Goal: Task Accomplishment & Management: Use online tool/utility

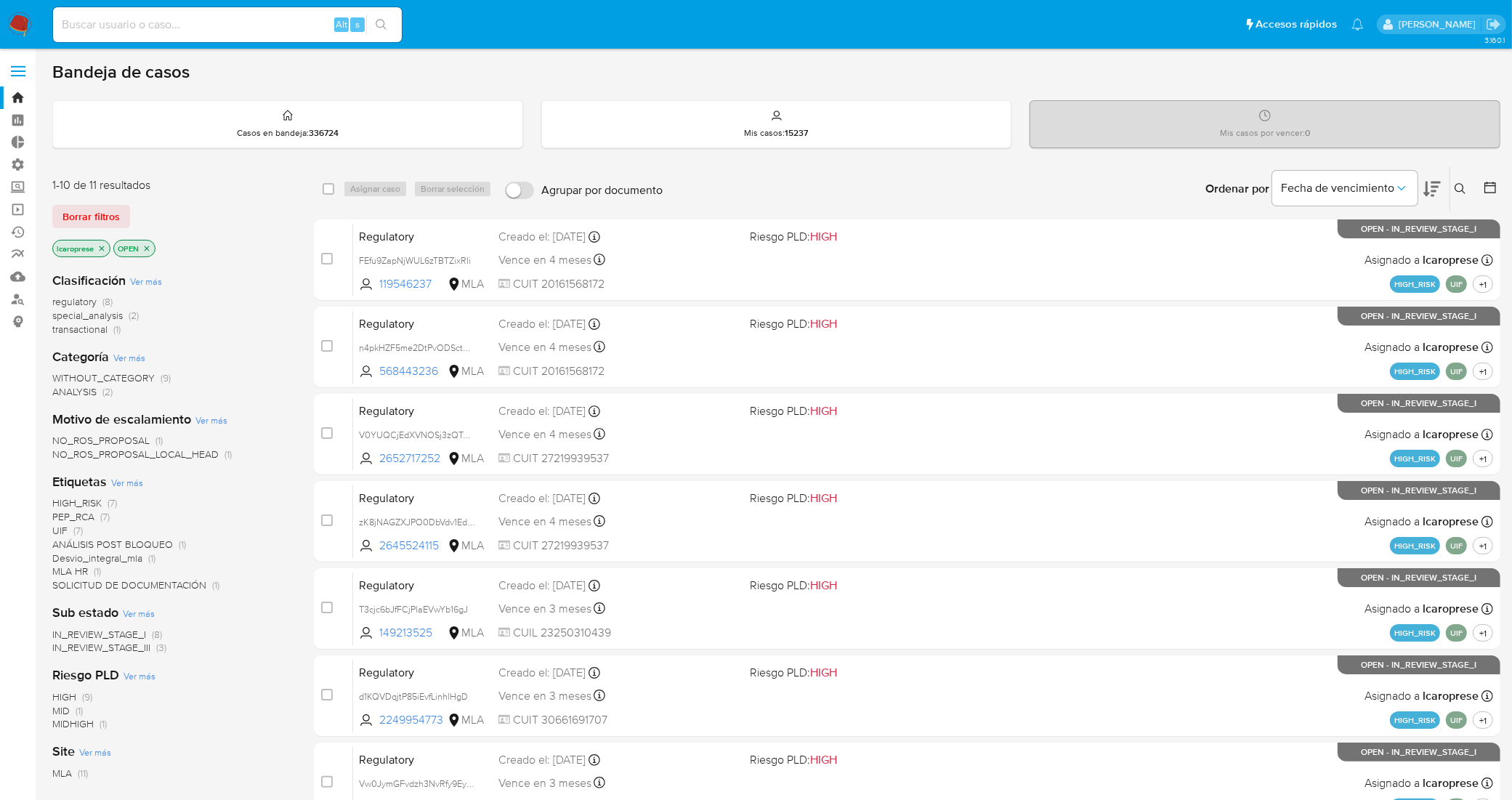
click at [294, 26] on input at bounding box center [227, 24] width 349 height 19
paste input "kRwqACv5b0ylV8wQaQaW6VFL"
drag, startPoint x: 262, startPoint y: 31, endPoint x: 0, endPoint y: 4, distance: 263.4
click at [0, 4] on nav "Pausado Ver notificaciones kRwqACv5b0ylV8wQaQaW6VFL Alt s Accesos rápidos Presi…" at bounding box center [756, 24] width 1512 height 49
paste input "104414714"
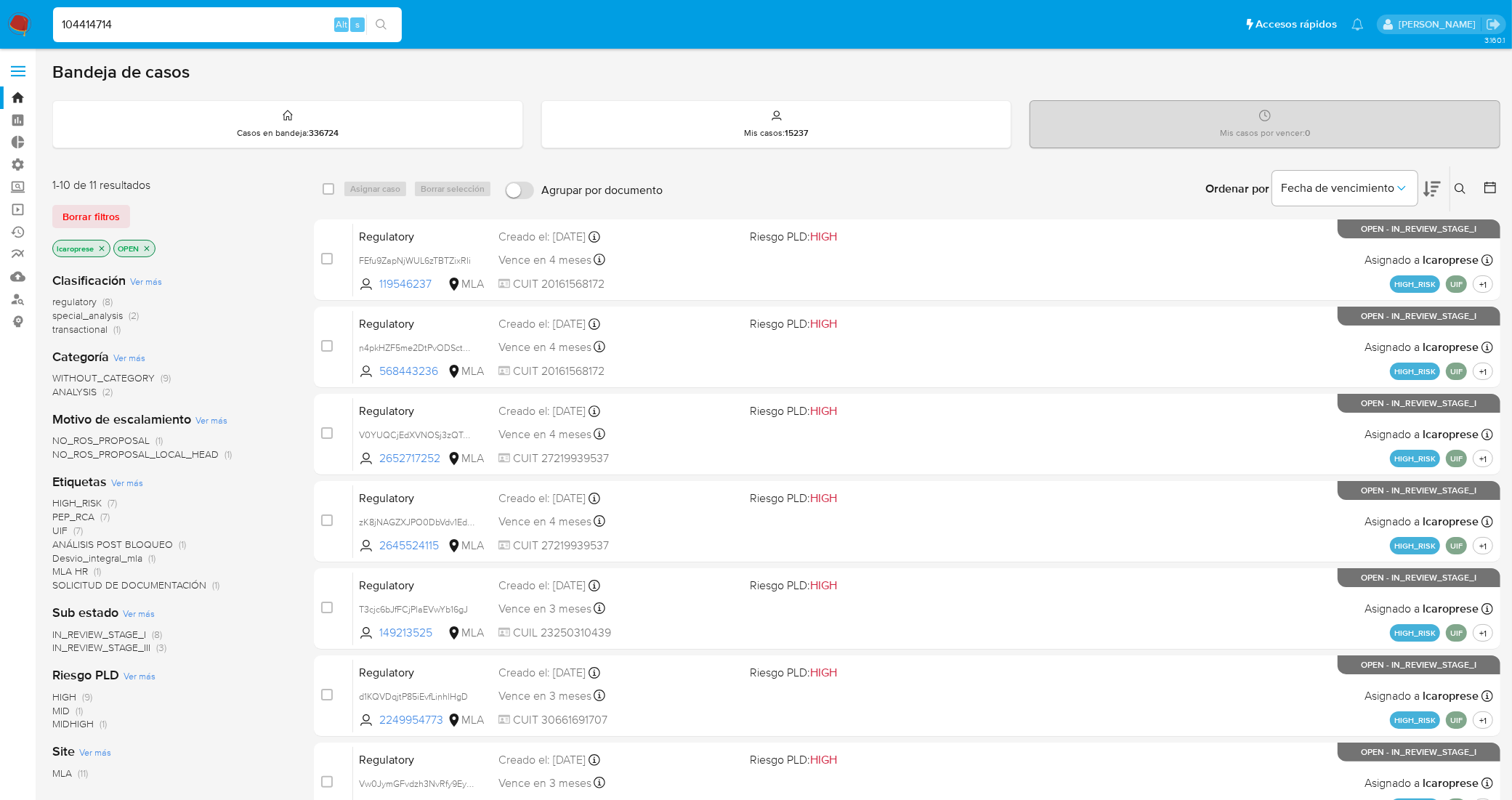
type input "104414714"
click at [269, 24] on input at bounding box center [227, 24] width 349 height 19
paste input "kRwqACv5b0ylV8wQaQaW6VFL"
type input "kRwqACv5b0ylV8wQaQaW6VFL"
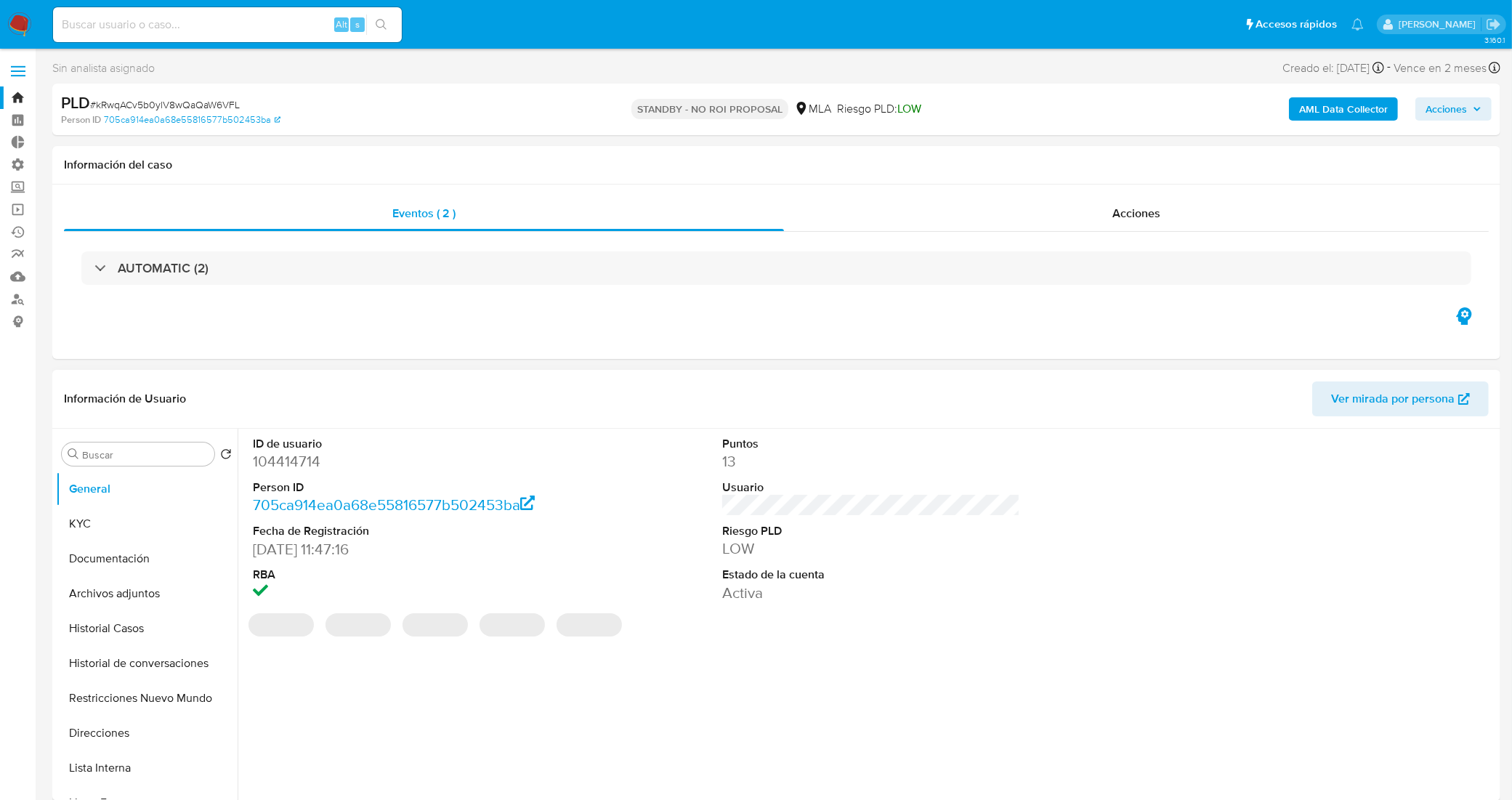
select select "10"
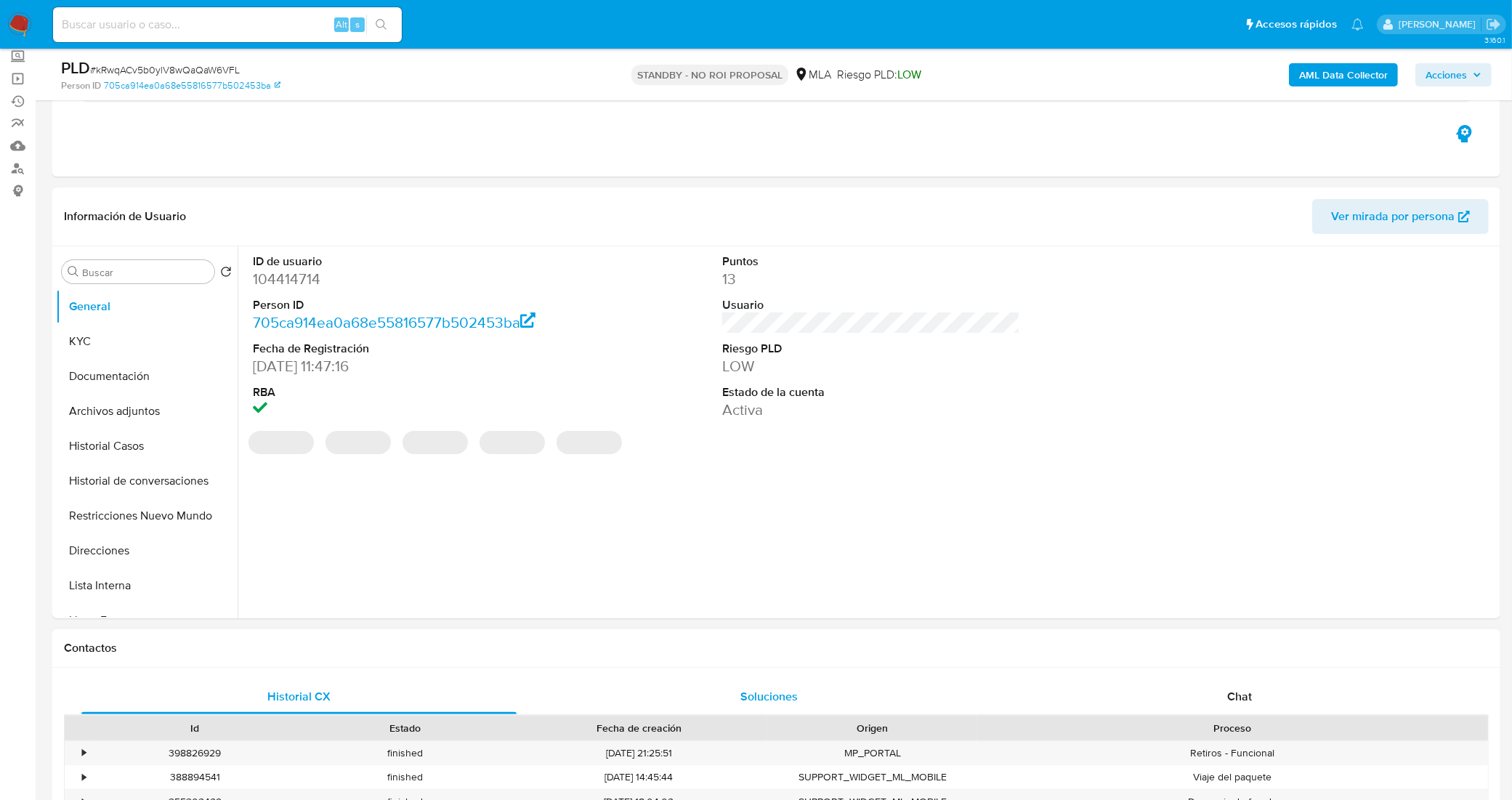
scroll to position [182, 0]
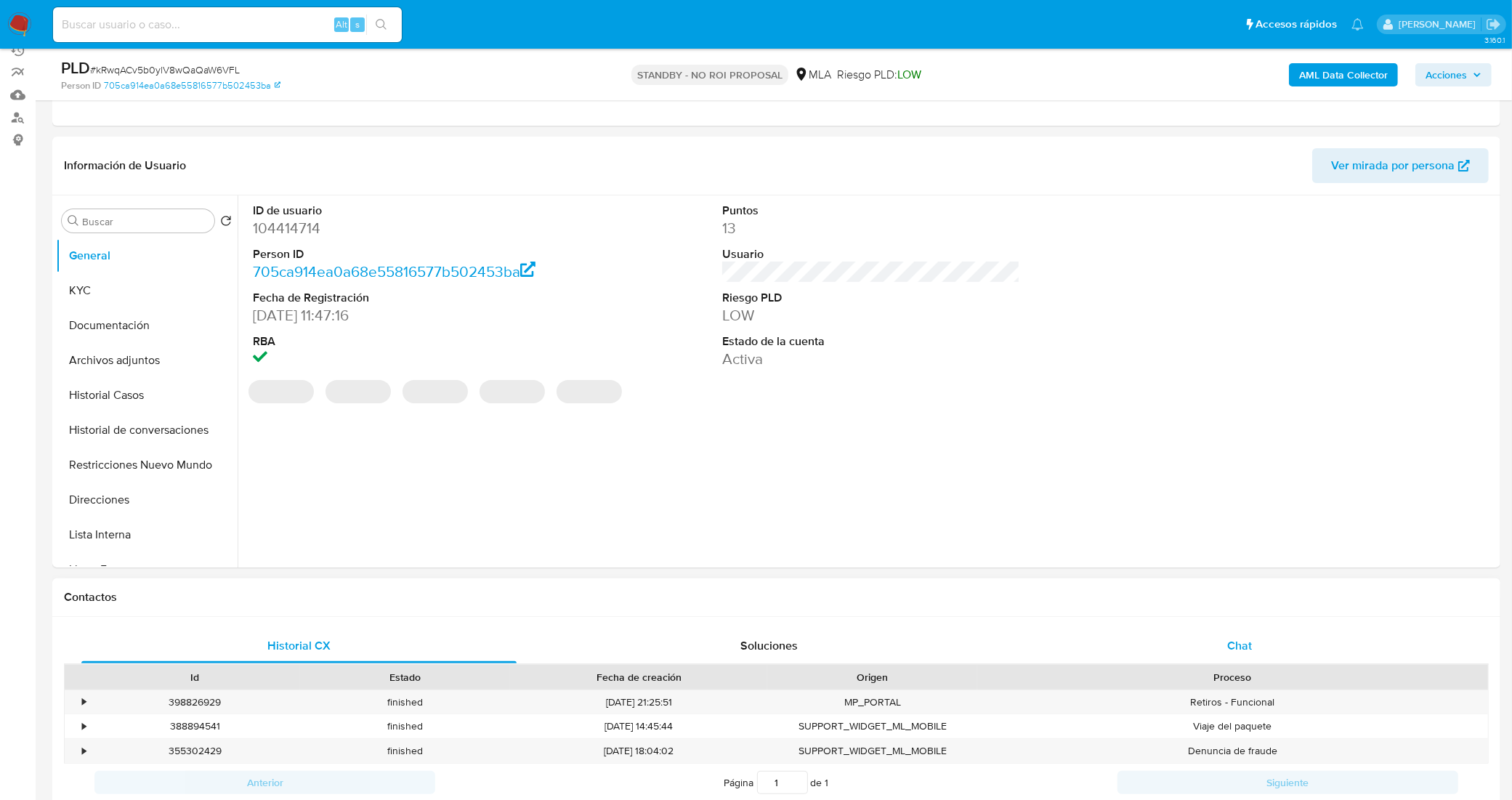
click at [1226, 645] on div "Chat" at bounding box center [1239, 645] width 435 height 35
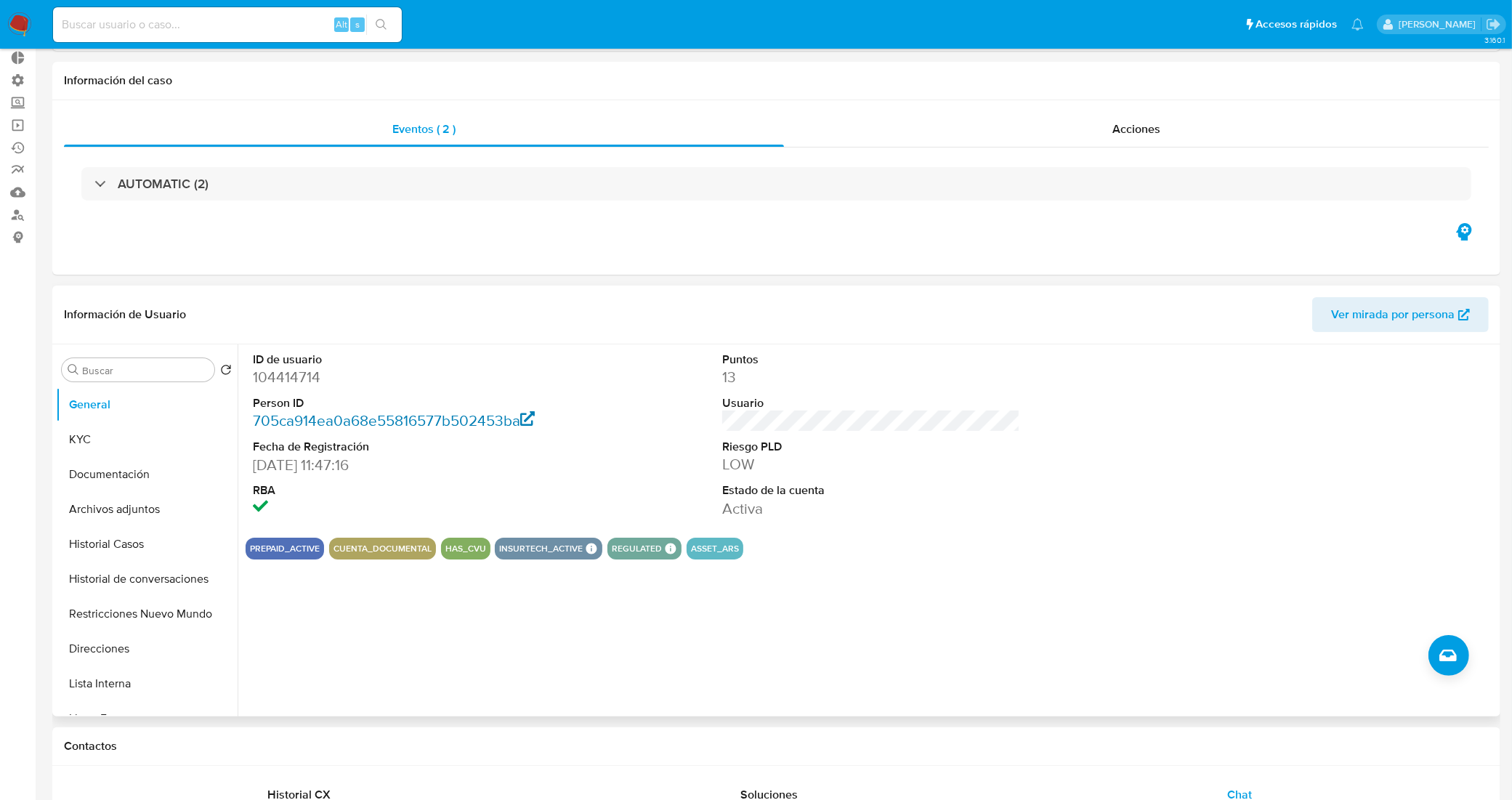
scroll to position [0, 0]
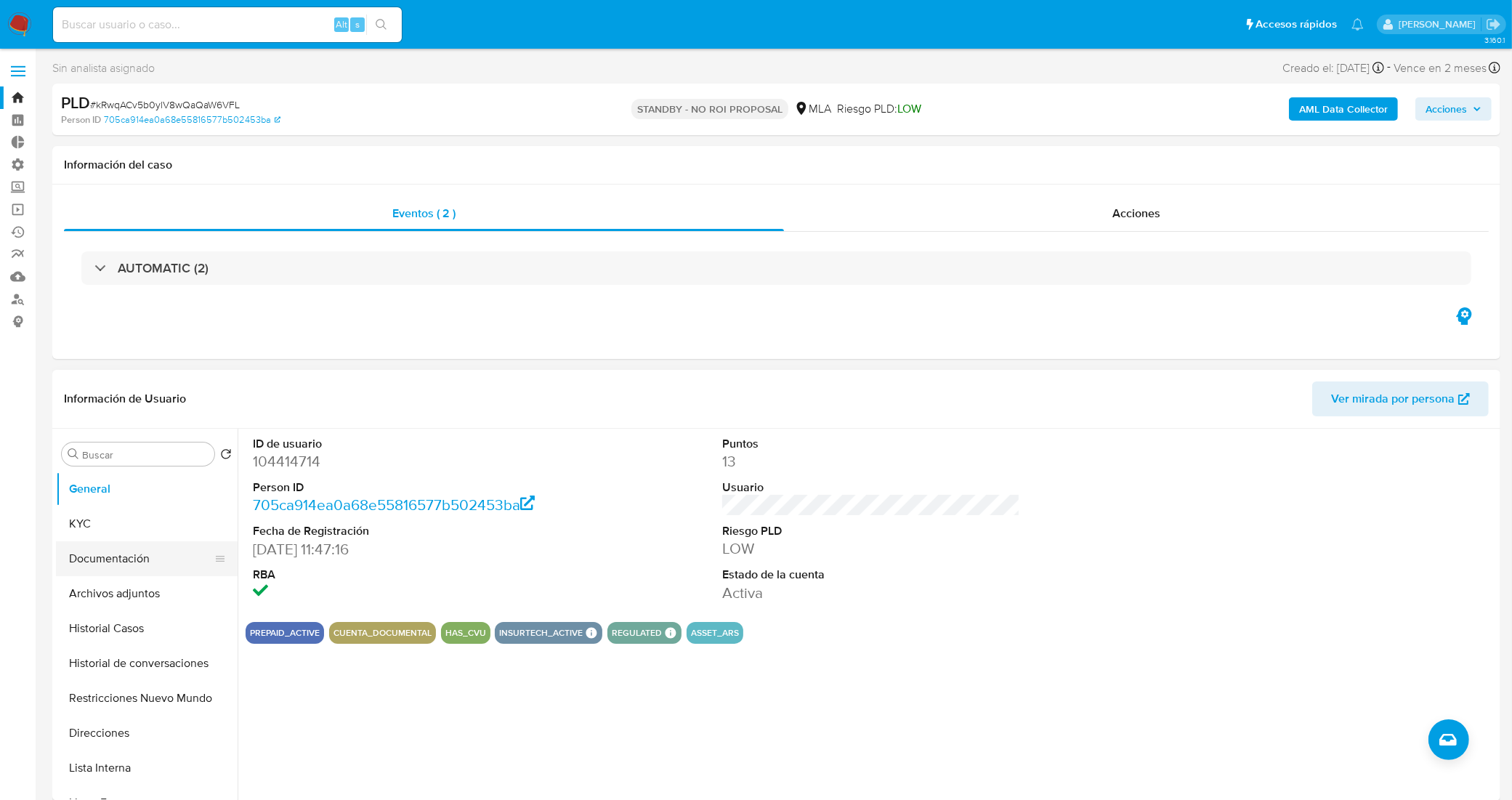
click at [139, 550] on button "Documentación" at bounding box center [141, 558] width 170 height 35
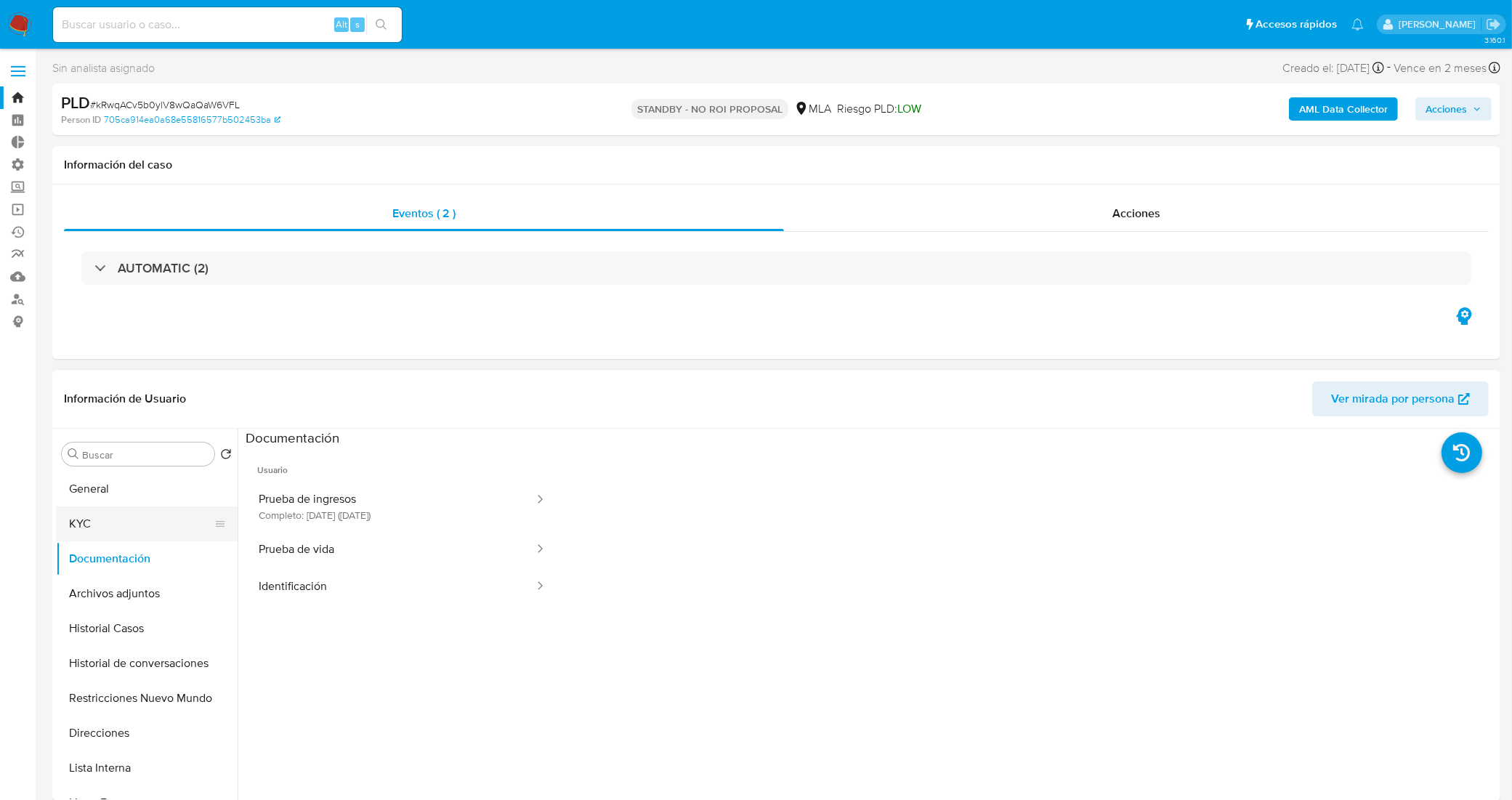
click at [142, 522] on button "KYC" at bounding box center [141, 524] width 170 height 35
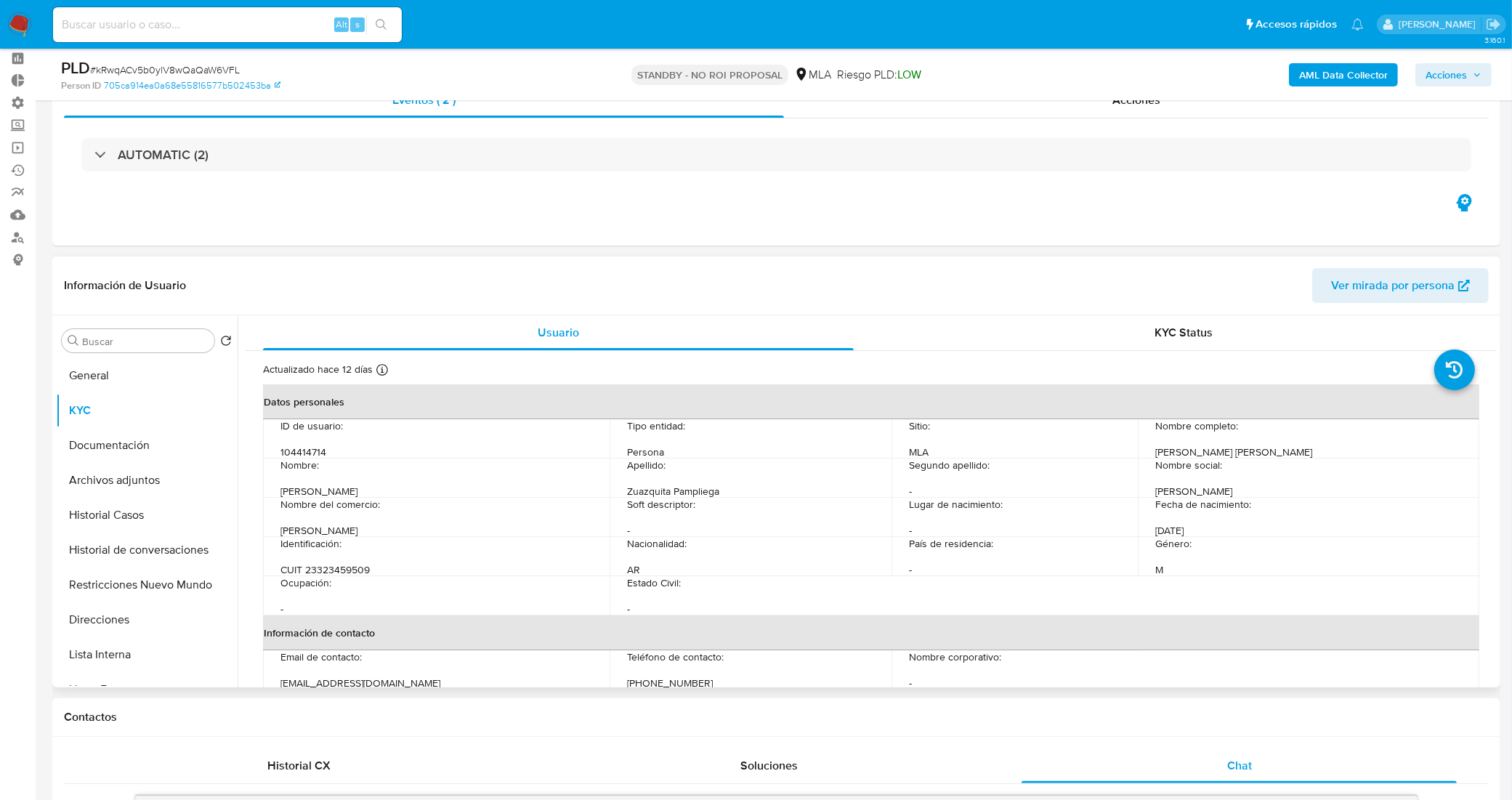
scroll to position [91, 0]
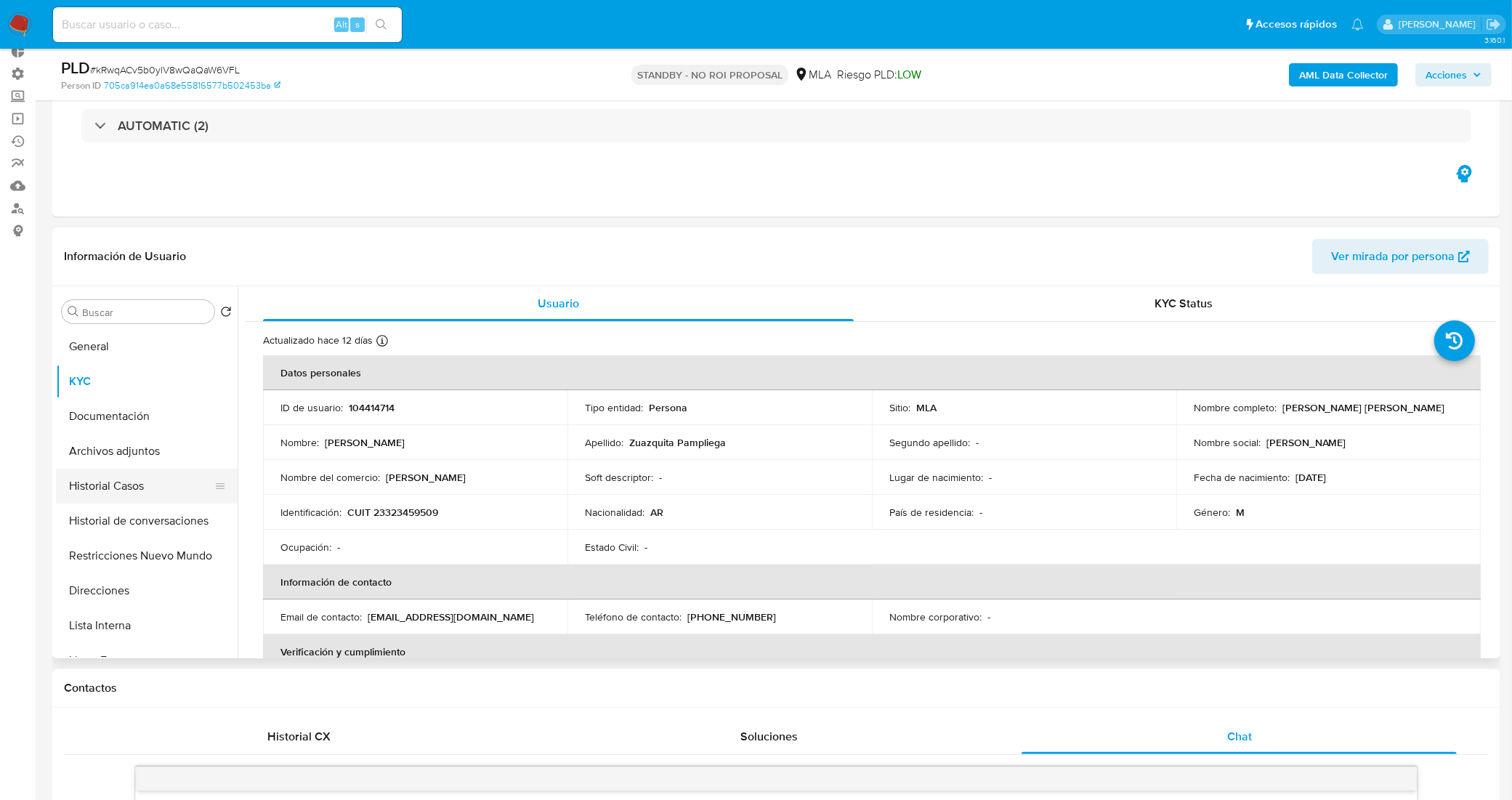
click at [128, 487] on button "Historial Casos" at bounding box center [141, 486] width 170 height 35
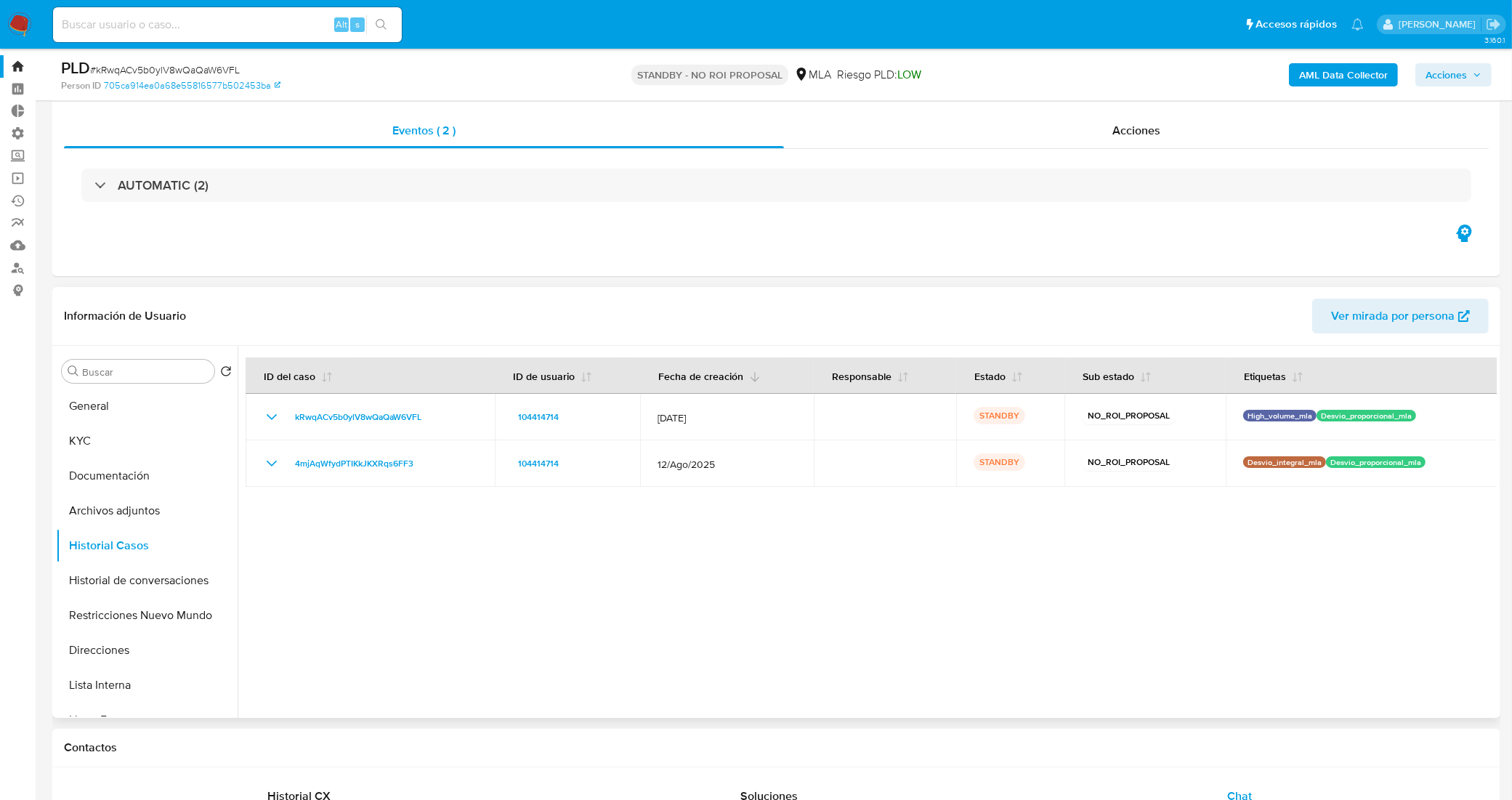
scroll to position [0, 0]
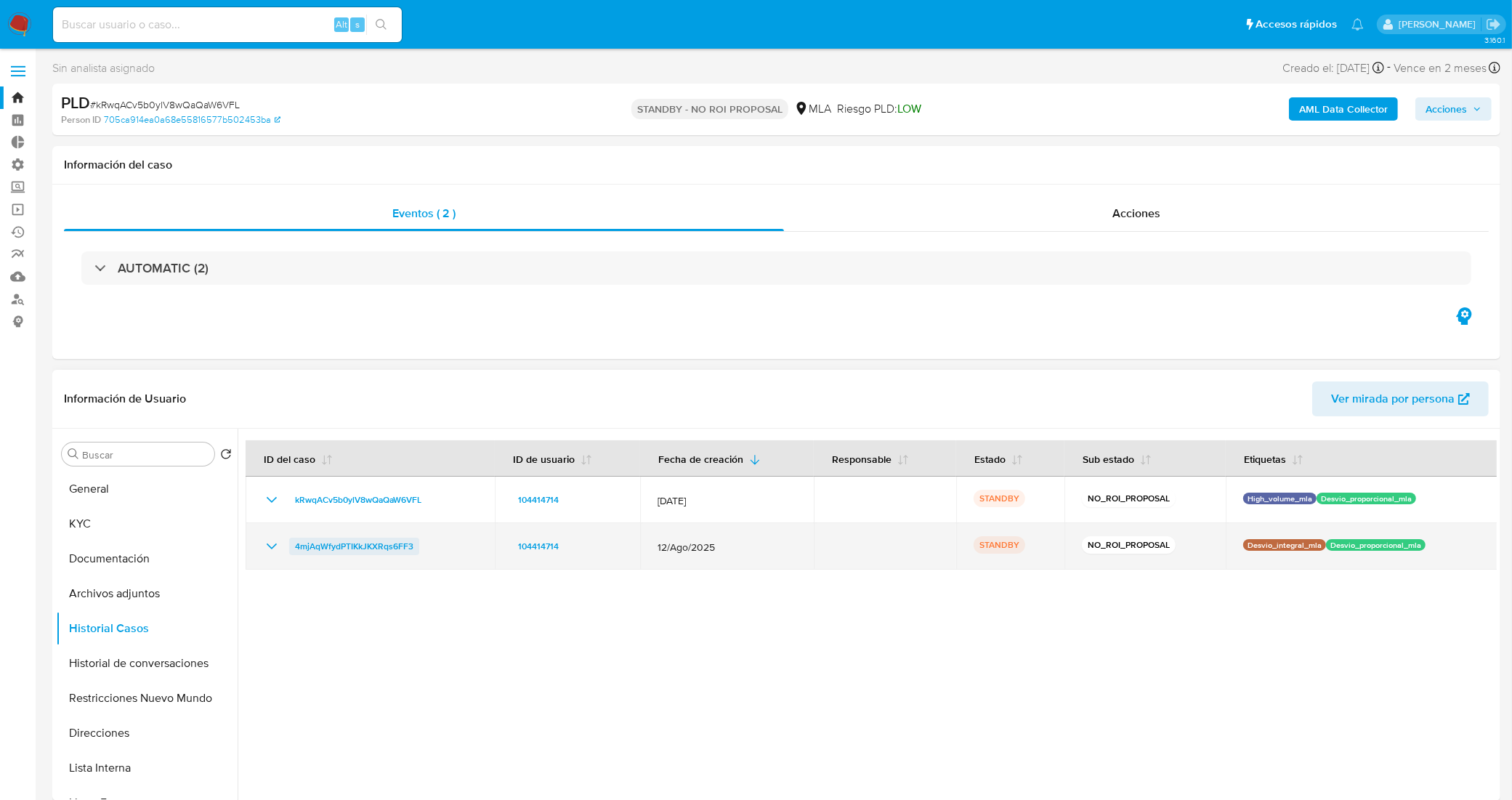
click at [401, 545] on span "4mjAqWfydPTIKkJKXRqs6FF3" at bounding box center [354, 546] width 118 height 18
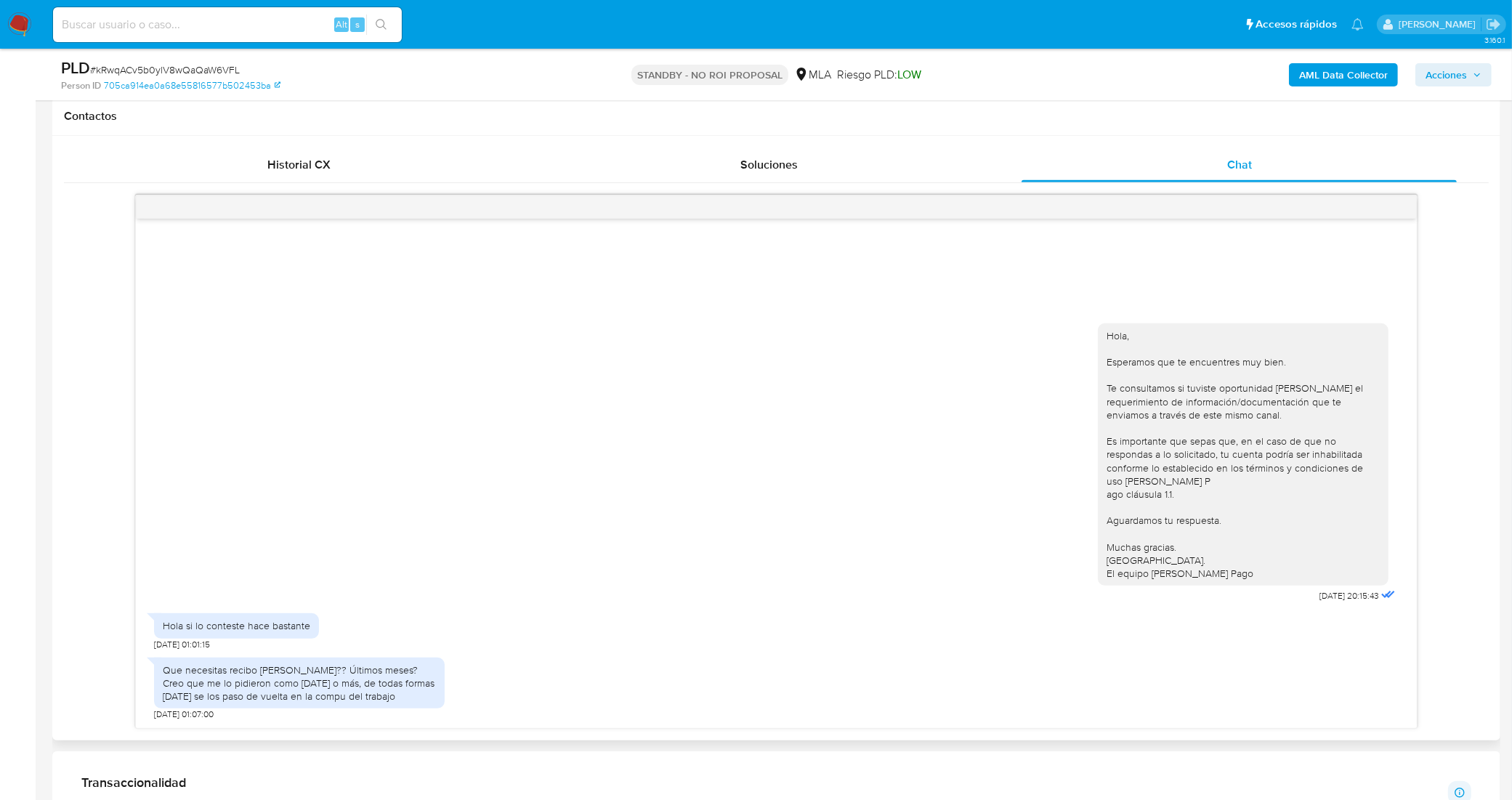
scroll to position [635, 0]
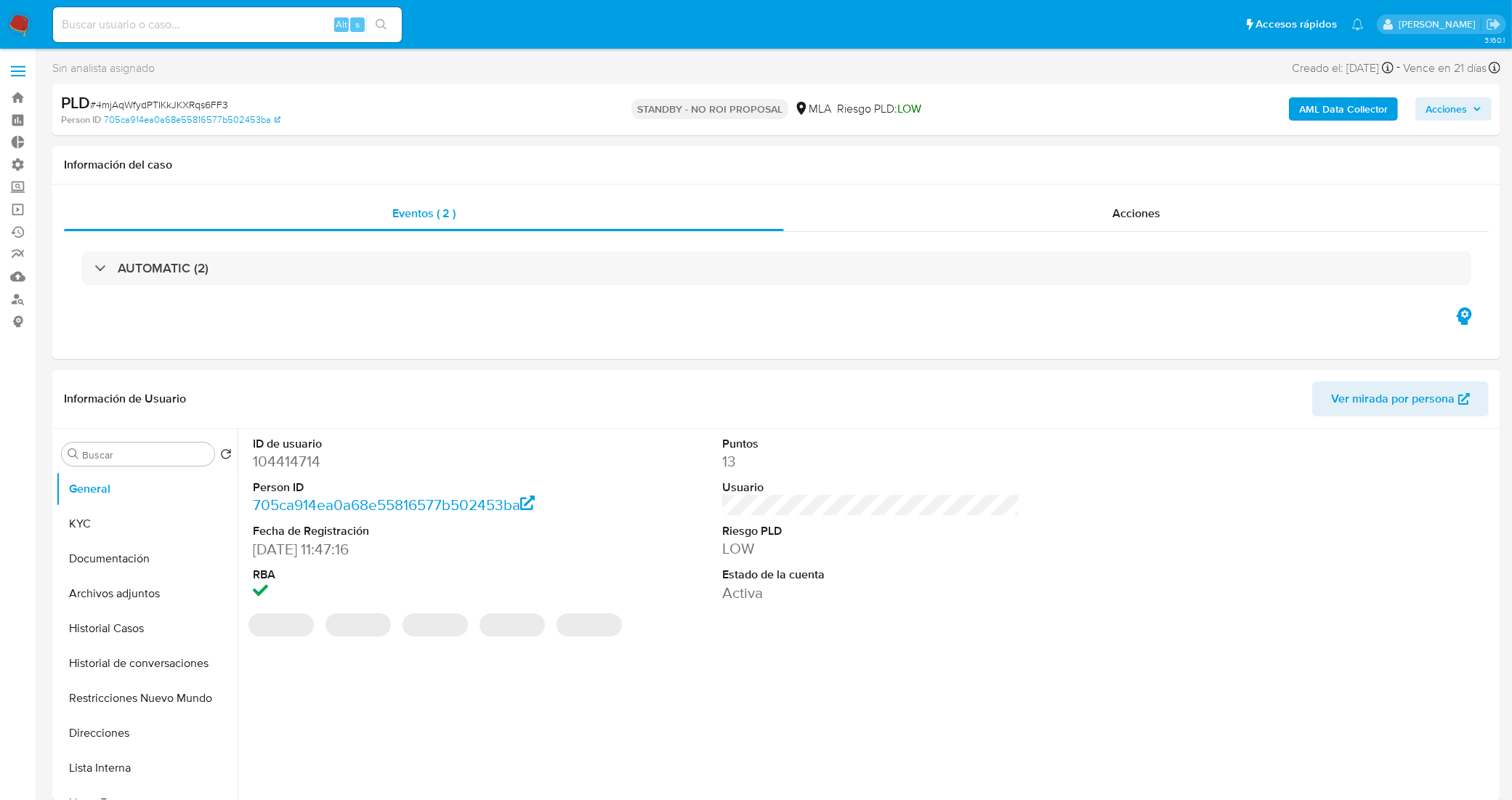
select select "10"
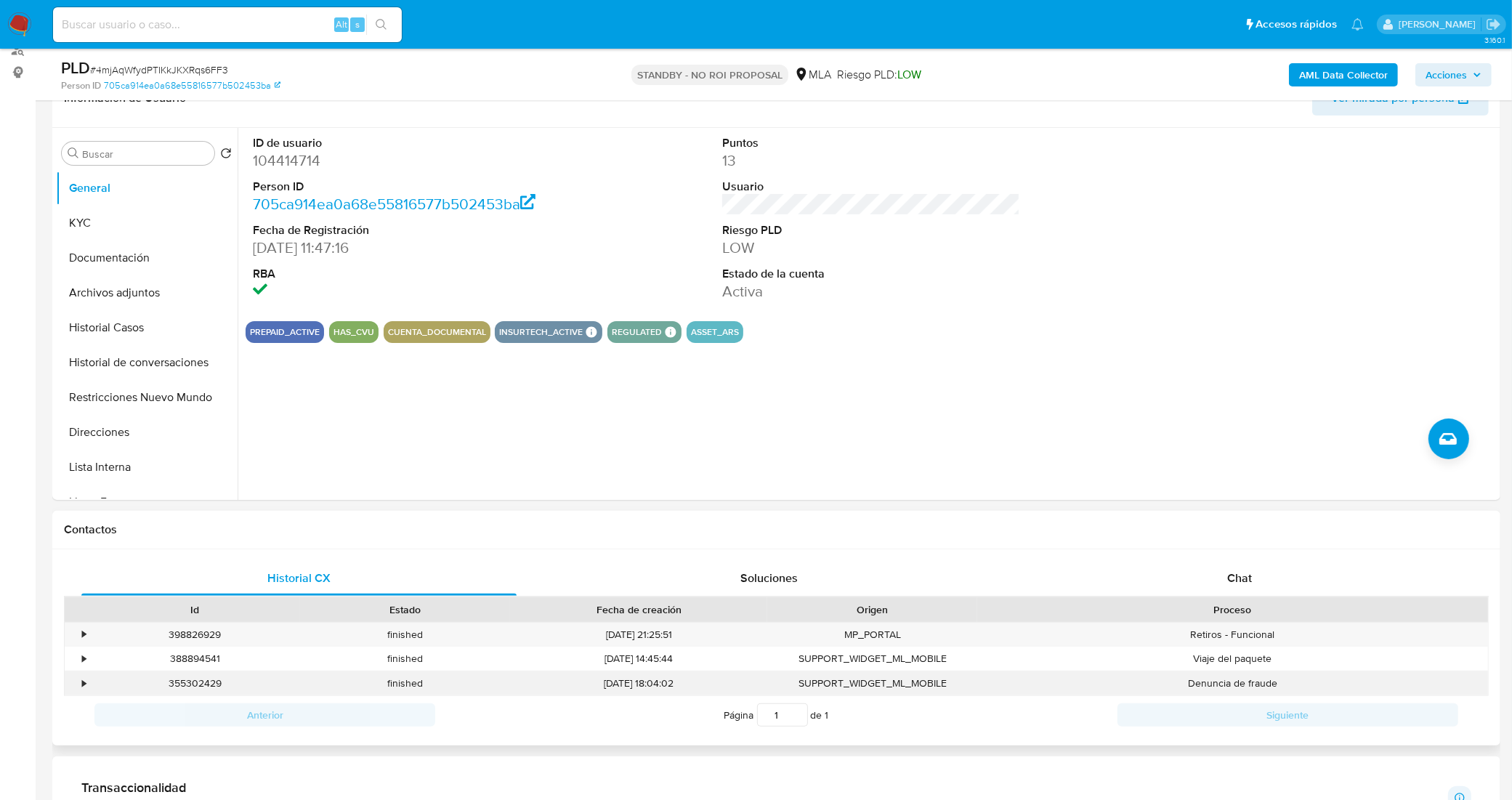
scroll to position [454, 0]
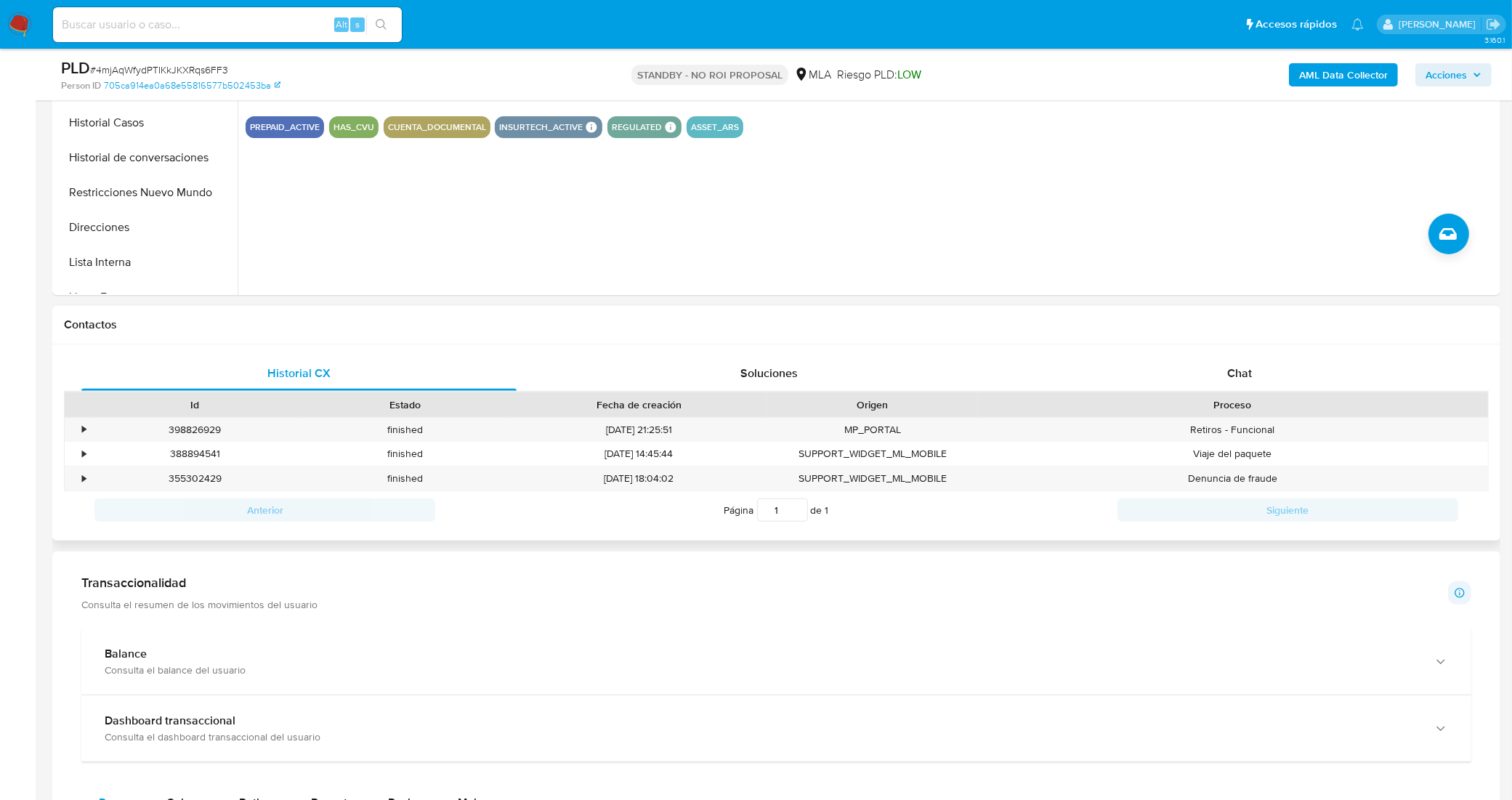
click at [1177, 349] on div "Historial CX Soluciones Chat Id Estado Fecha de creación Origen Proceso • 39882…" at bounding box center [777, 443] width 1448 height 197
click at [1176, 357] on div "Chat" at bounding box center [1239, 373] width 435 height 35
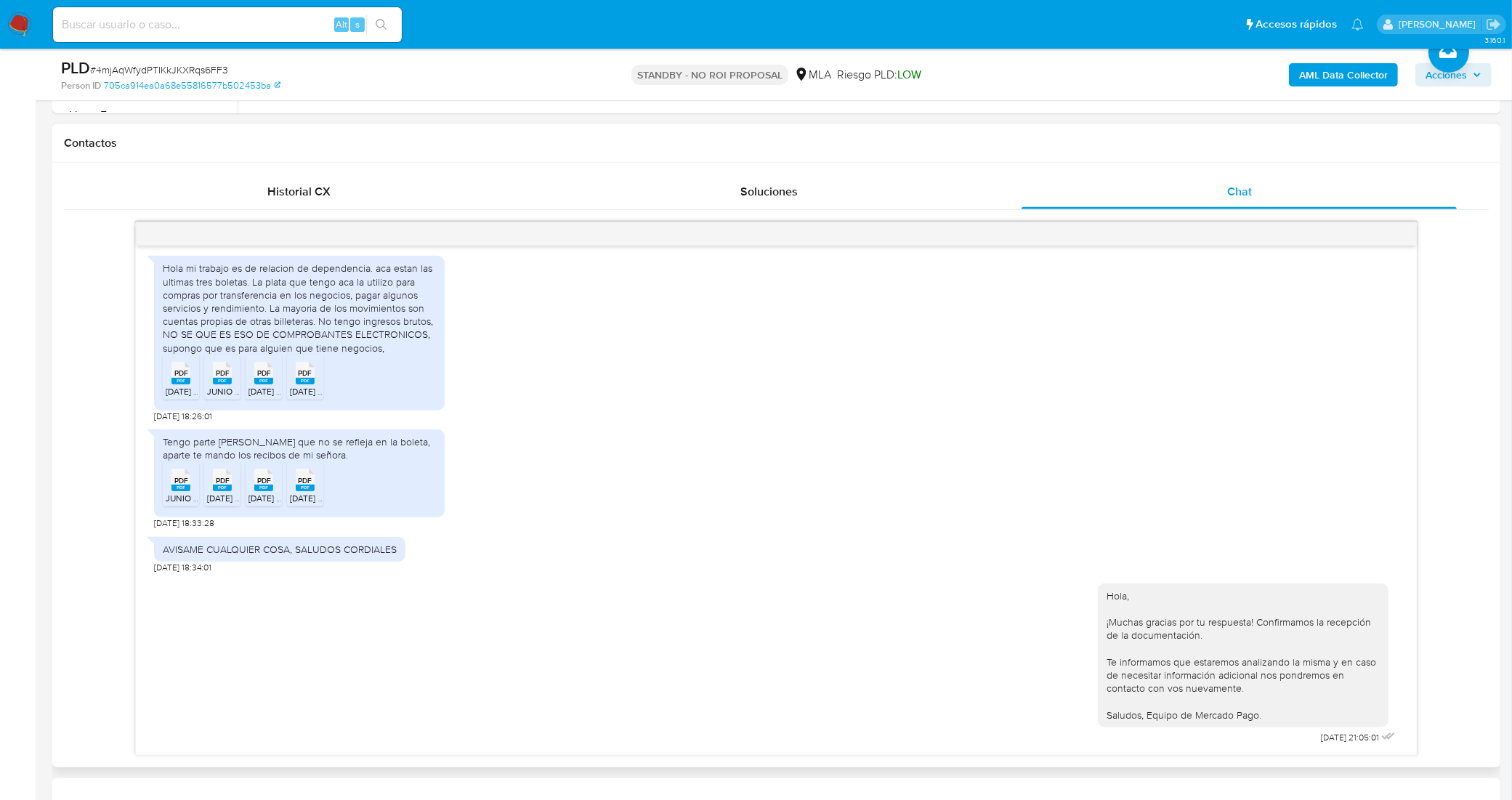
scroll to position [726, 0]
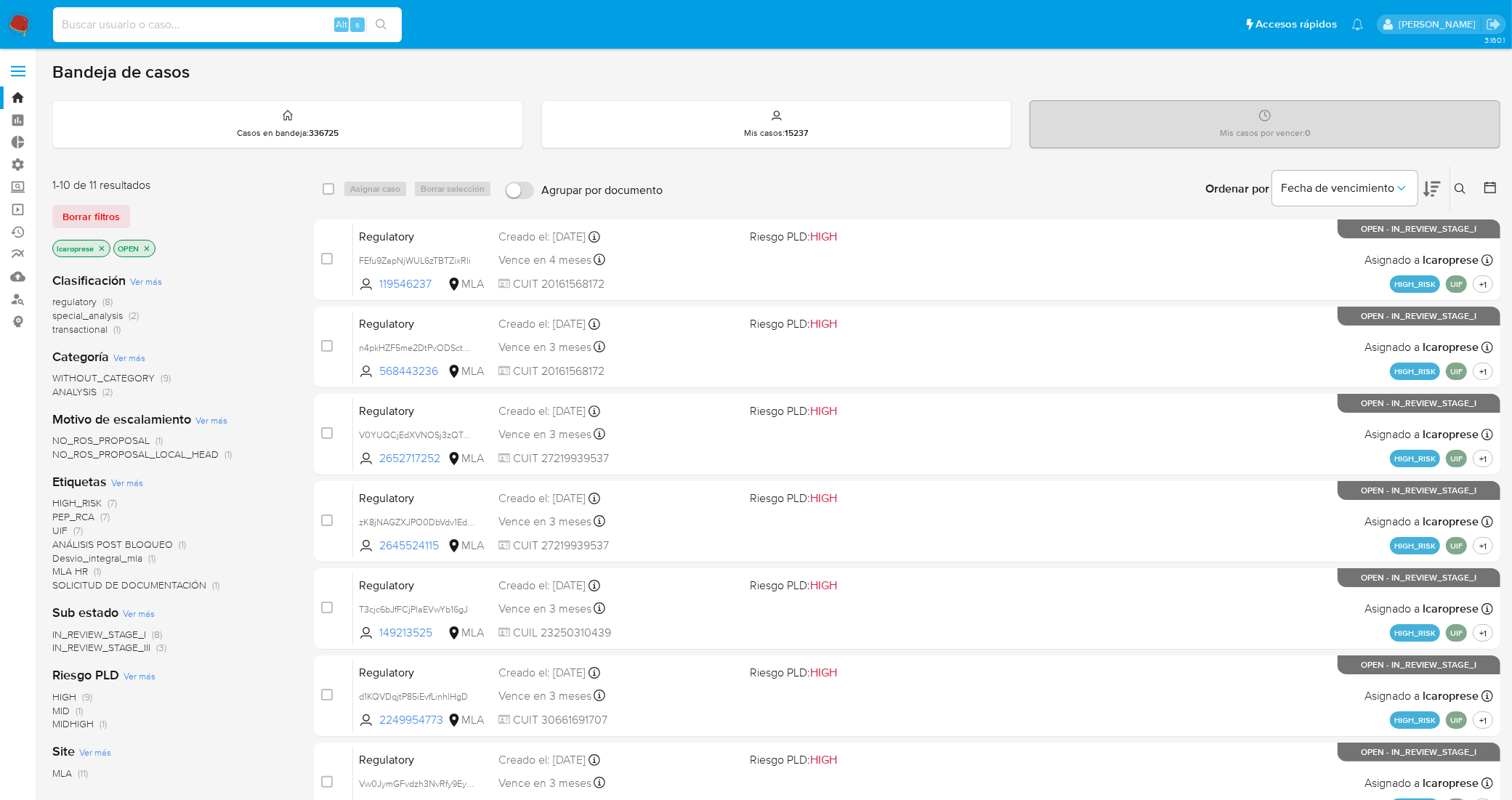
click at [259, 24] on input at bounding box center [227, 24] width 349 height 19
paste input "kb9xMKt0FwvC9ThoHJTFnzxw"
type input "kb9xMKt0FwvC9ThoHJTFnzxw"
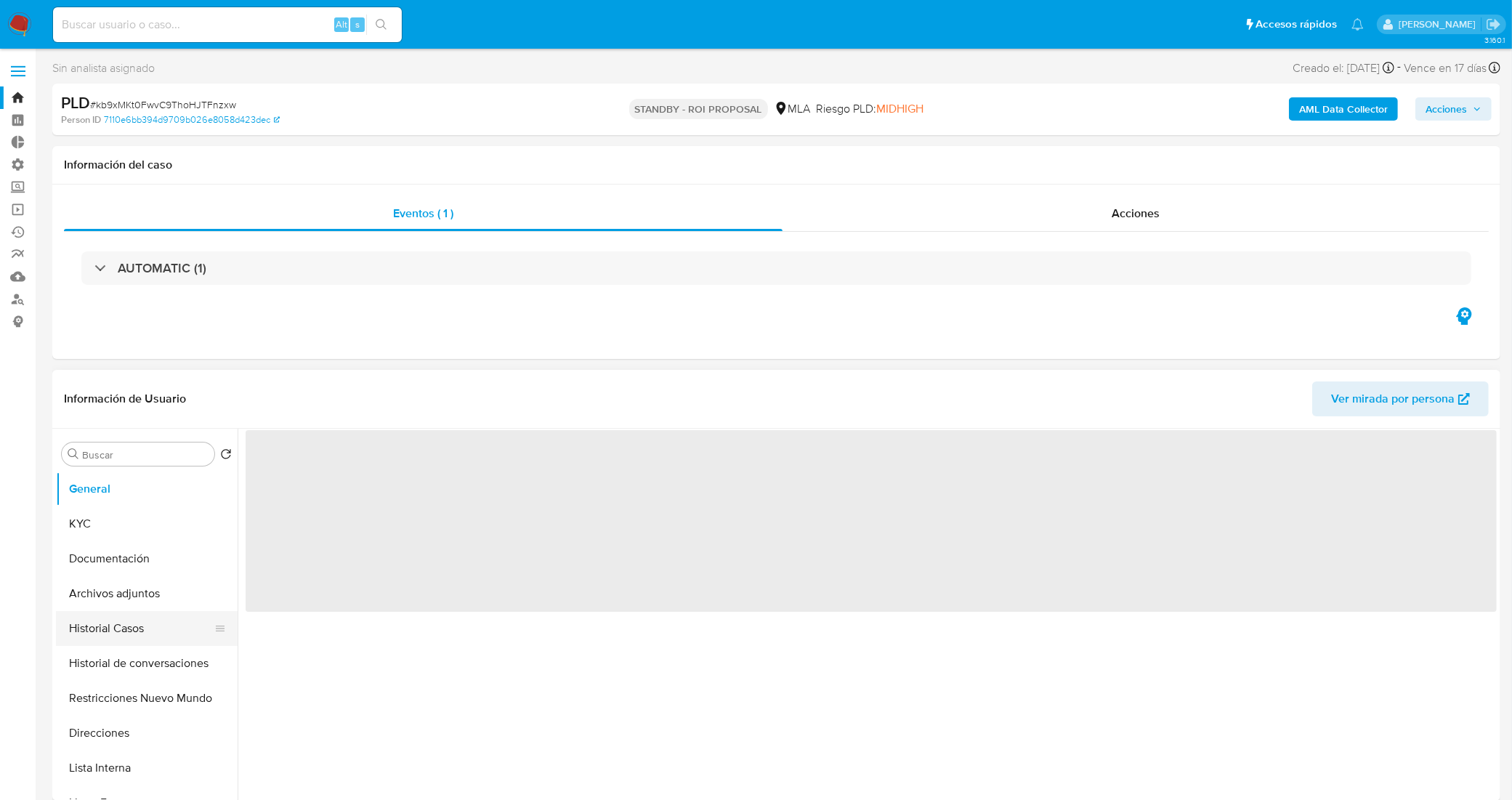
select select "10"
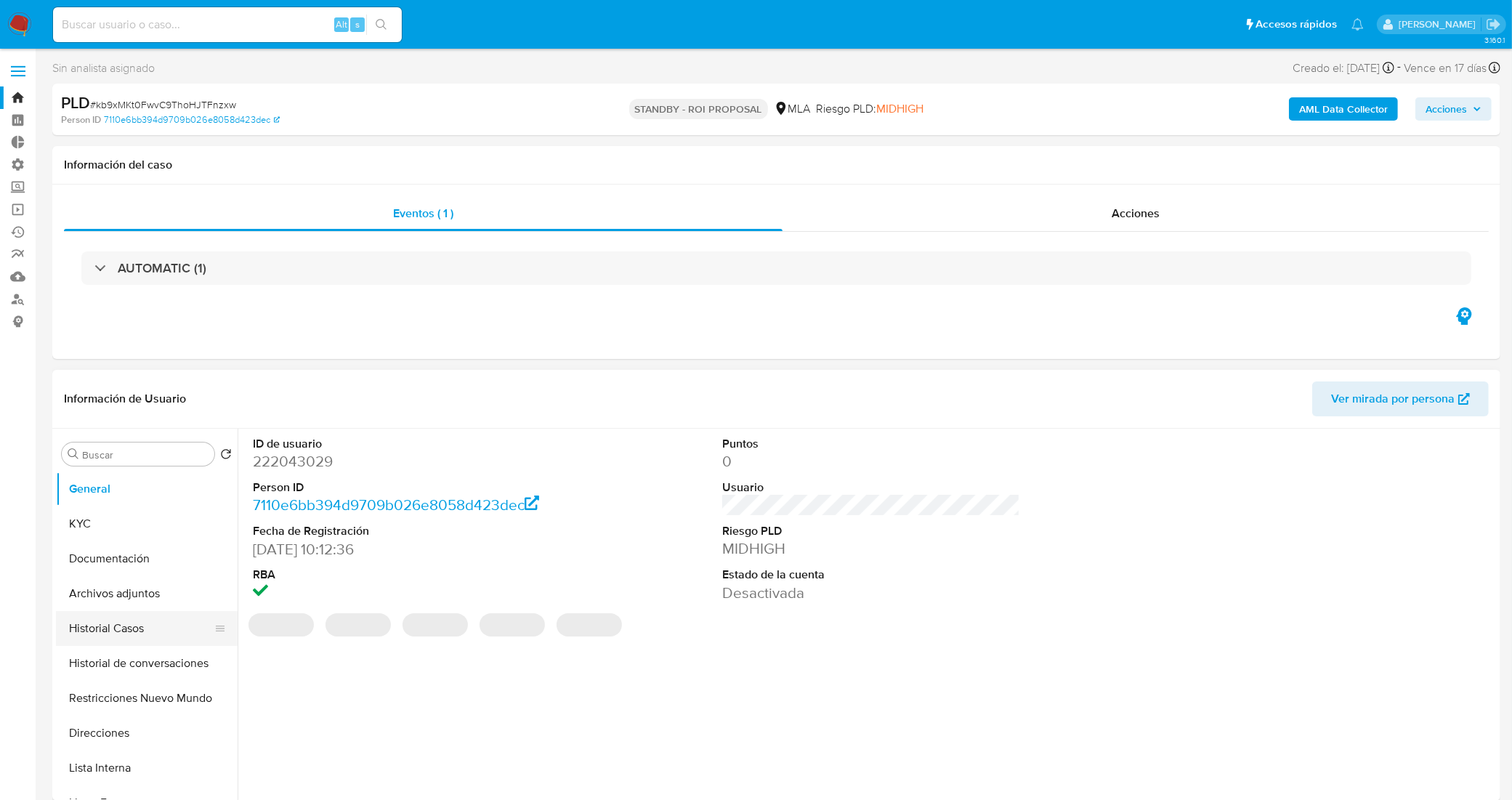
click at [164, 629] on button "Historial Casos" at bounding box center [141, 628] width 170 height 35
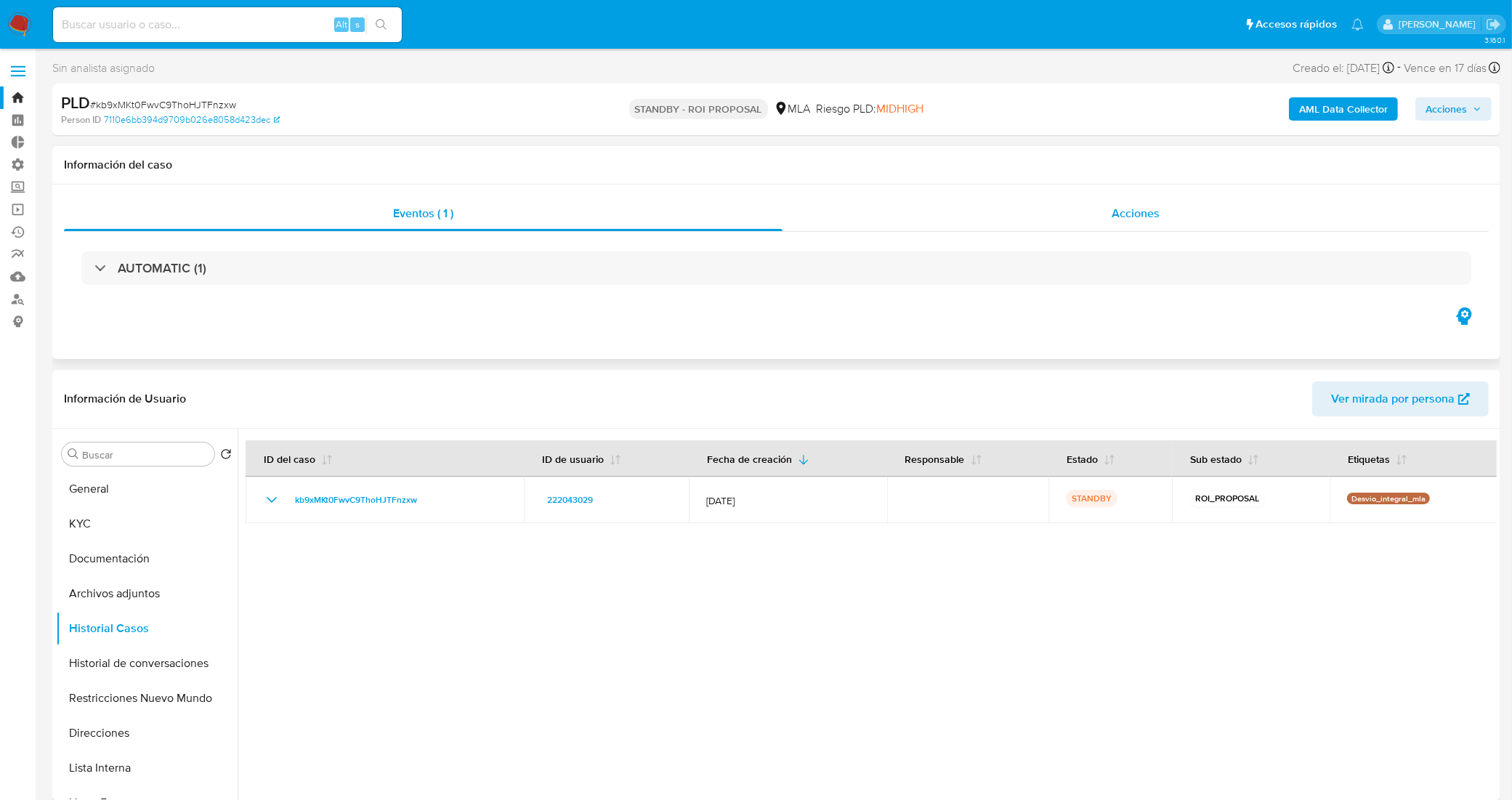
click at [1051, 203] on div "Acciones" at bounding box center [1135, 213] width 706 height 35
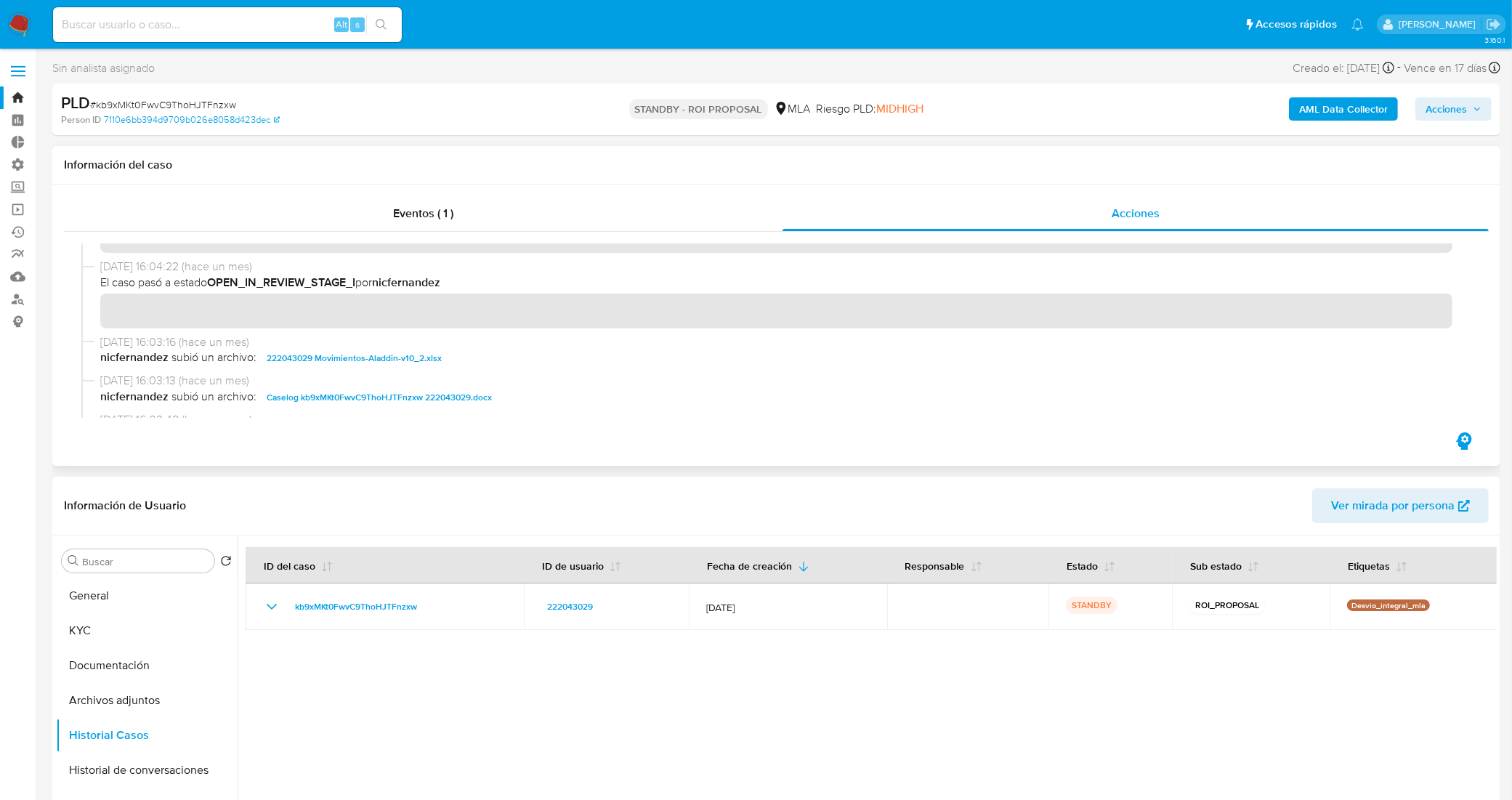
scroll to position [91, 0]
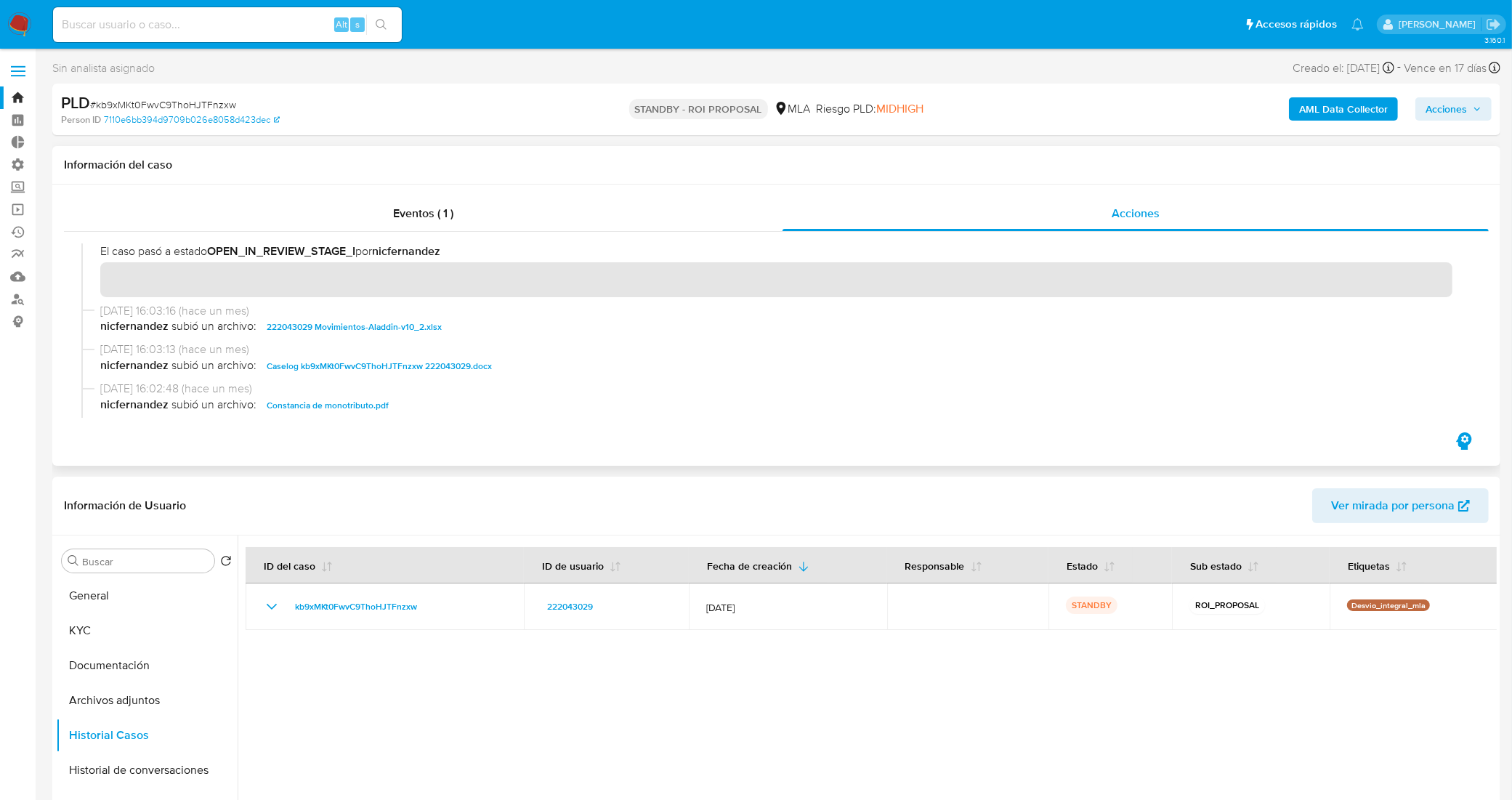
click at [340, 368] on span "Caselog kb9xMKt0FwvC9ThoHJTFnzxw 222043029.docx" at bounding box center [379, 366] width 225 height 18
click at [383, 234] on div at bounding box center [777, 331] width 1425 height 198
click at [394, 212] on span "Eventos ( 1 )" at bounding box center [423, 213] width 60 height 17
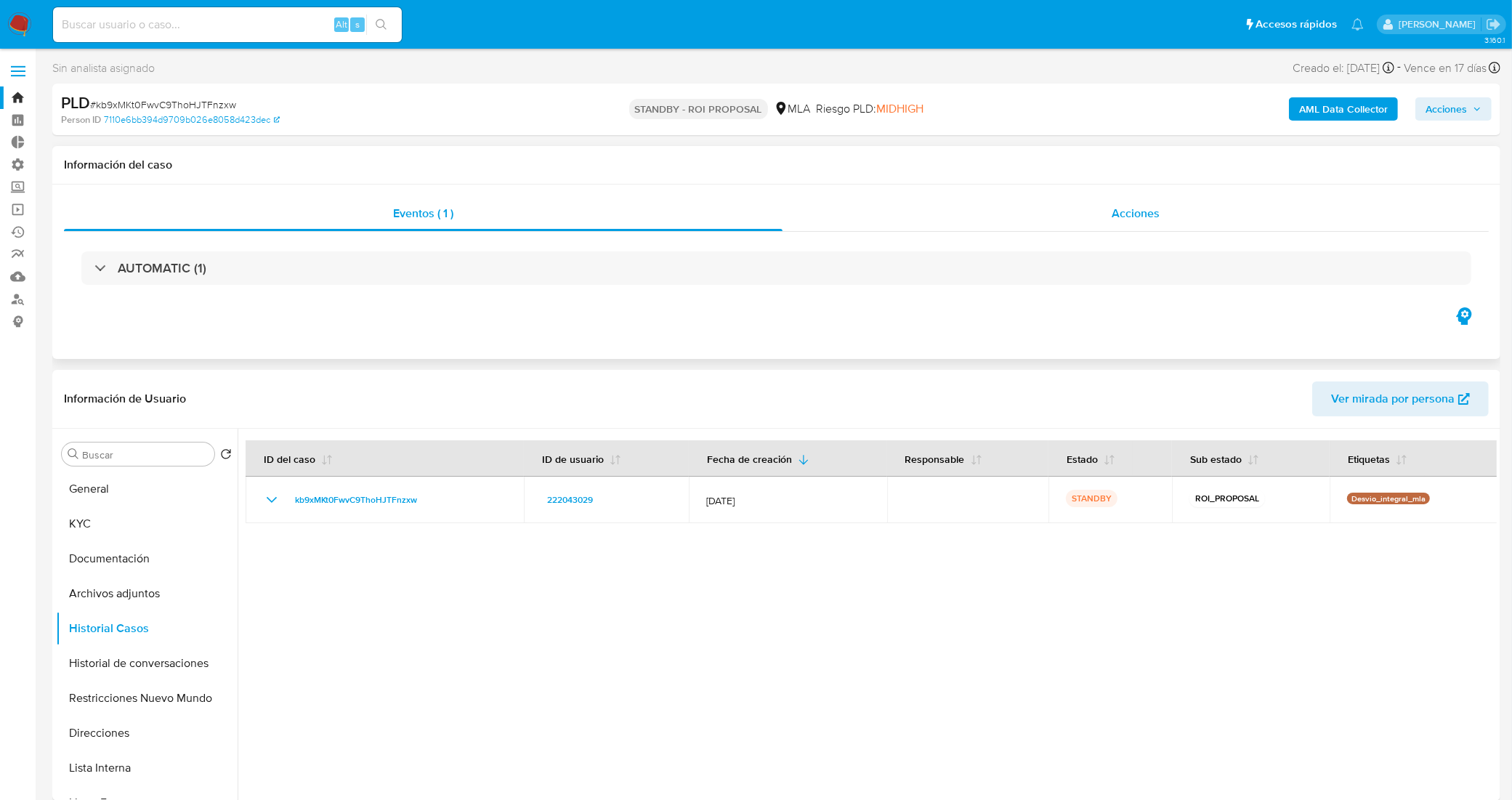
click at [1063, 225] on div "Acciones" at bounding box center [1135, 213] width 706 height 35
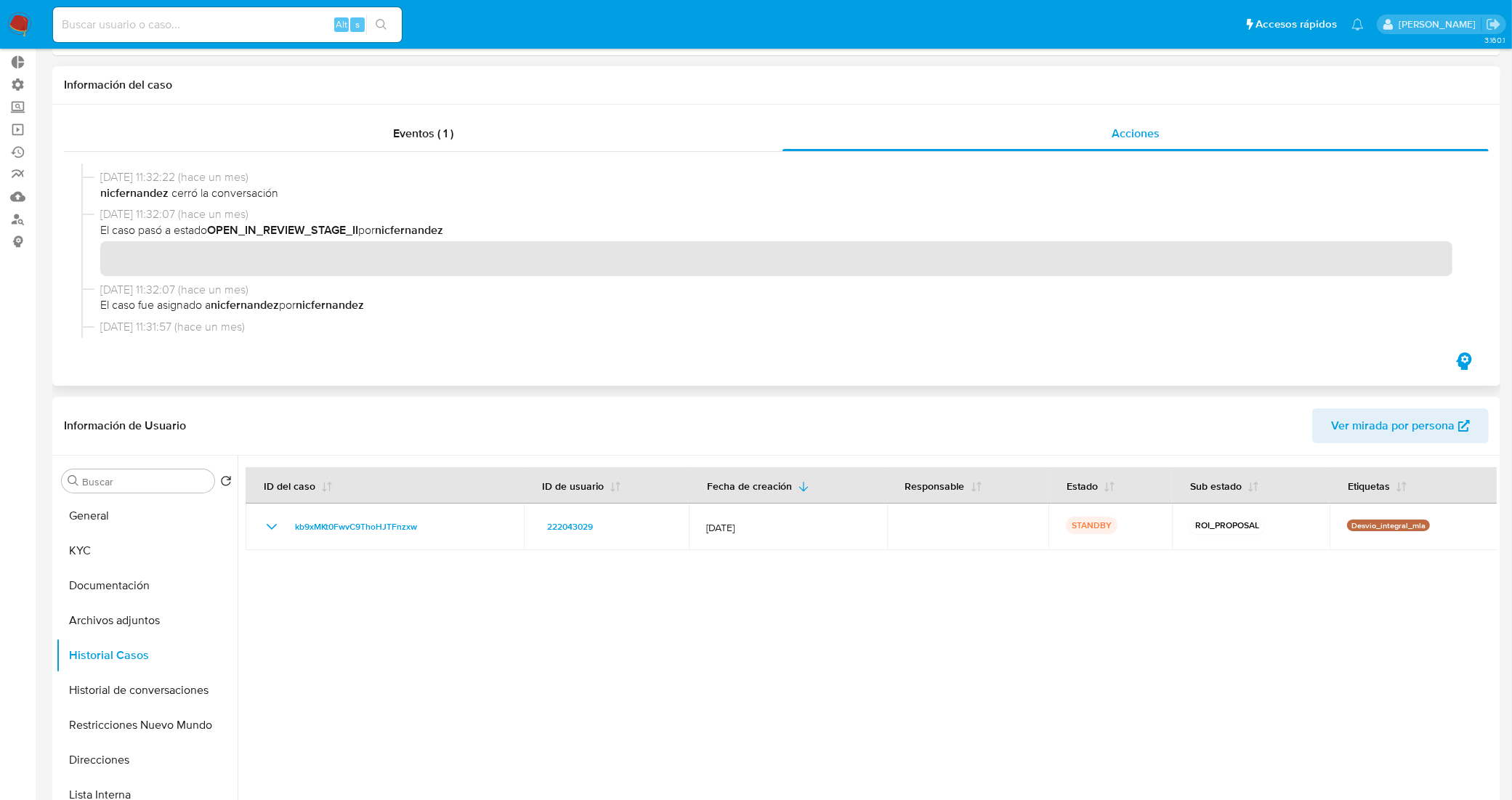
scroll to position [182, 0]
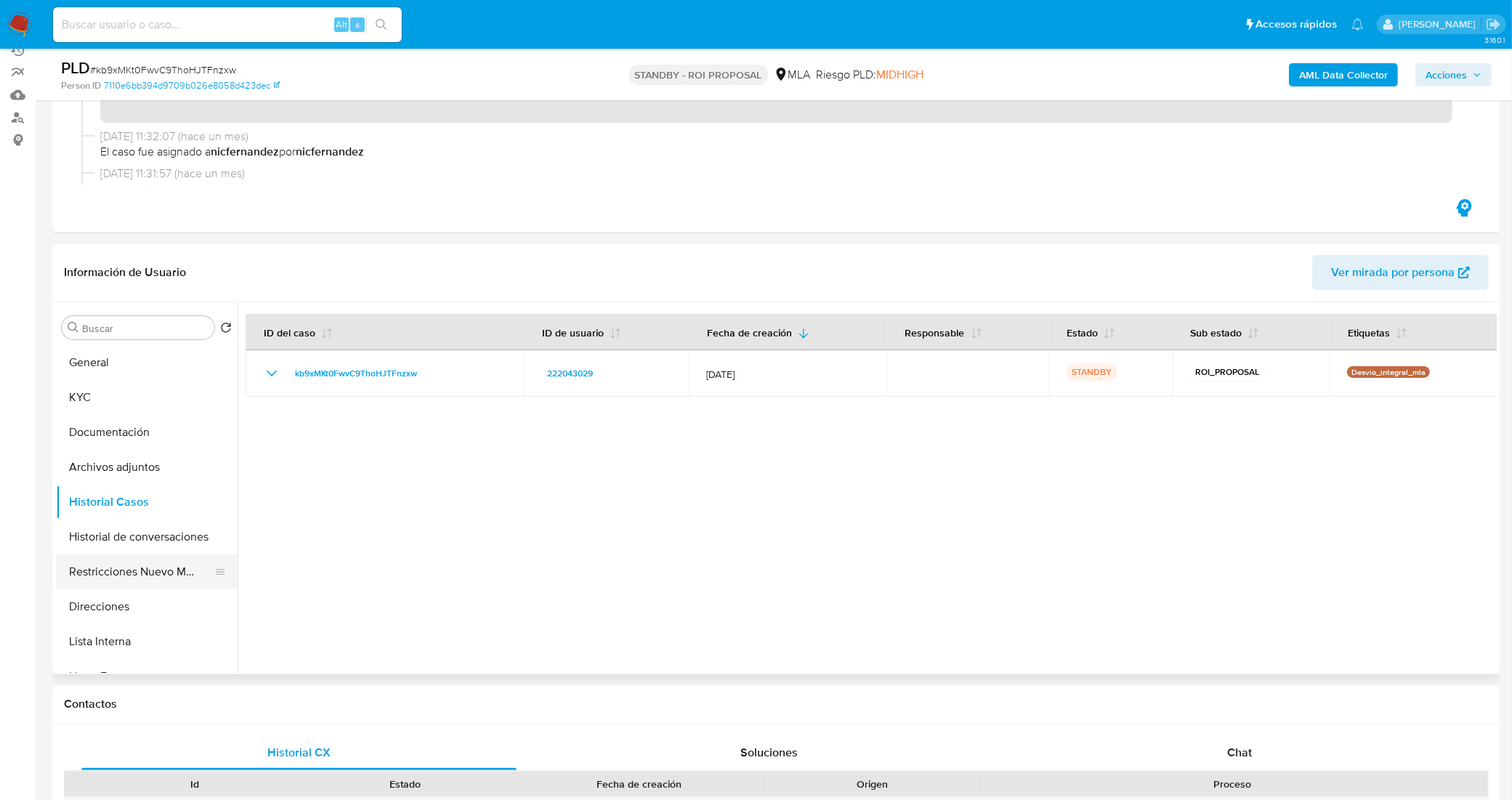
click at [135, 564] on button "Restricciones Nuevo Mundo" at bounding box center [141, 571] width 170 height 35
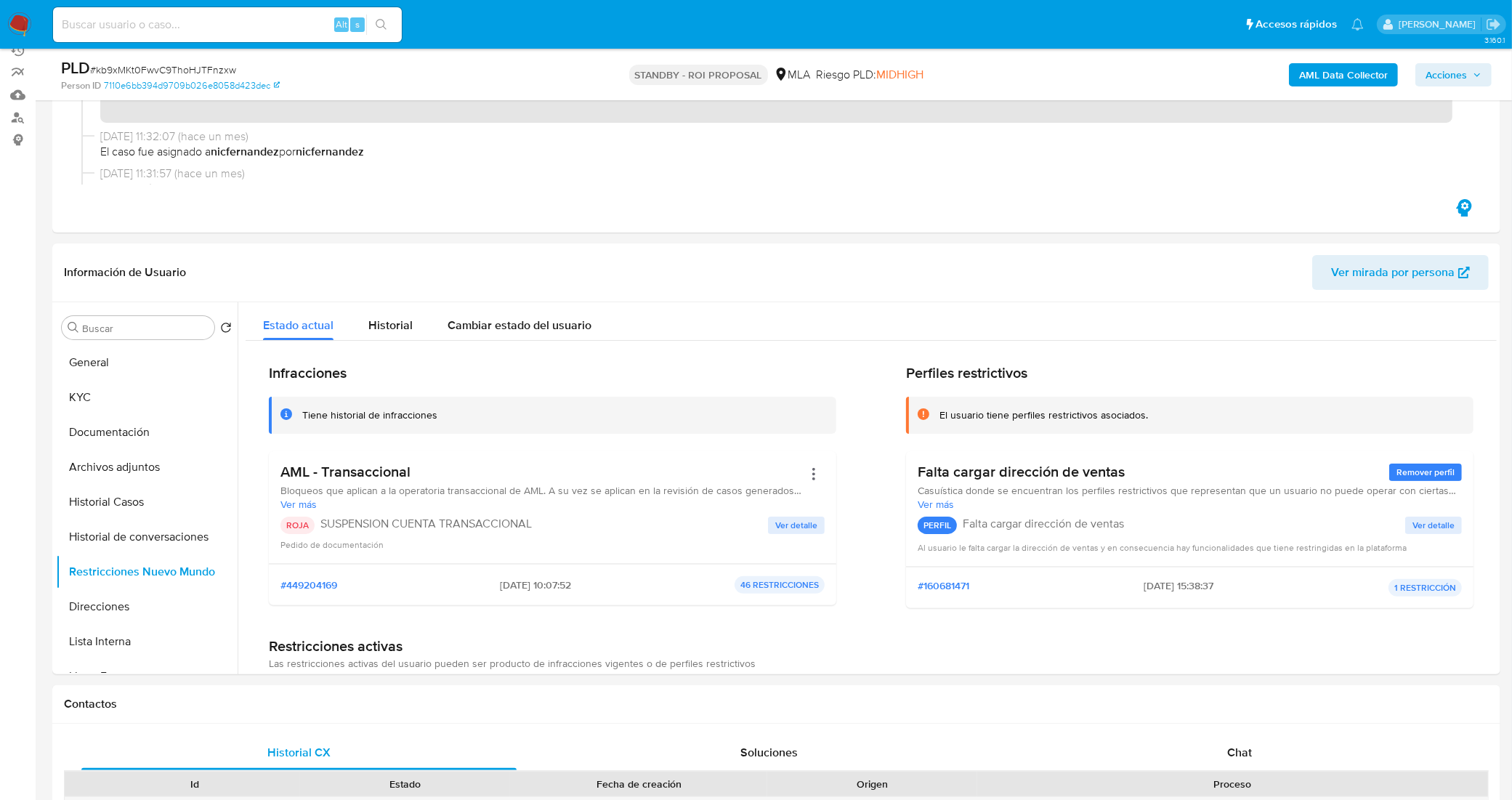
click at [256, 28] on input at bounding box center [227, 24] width 349 height 19
paste input "J84nBMOQfPWdqWWNa0bRv2A4"
type input "J84nBMOQfPWdqWWNa0bRv2A4"
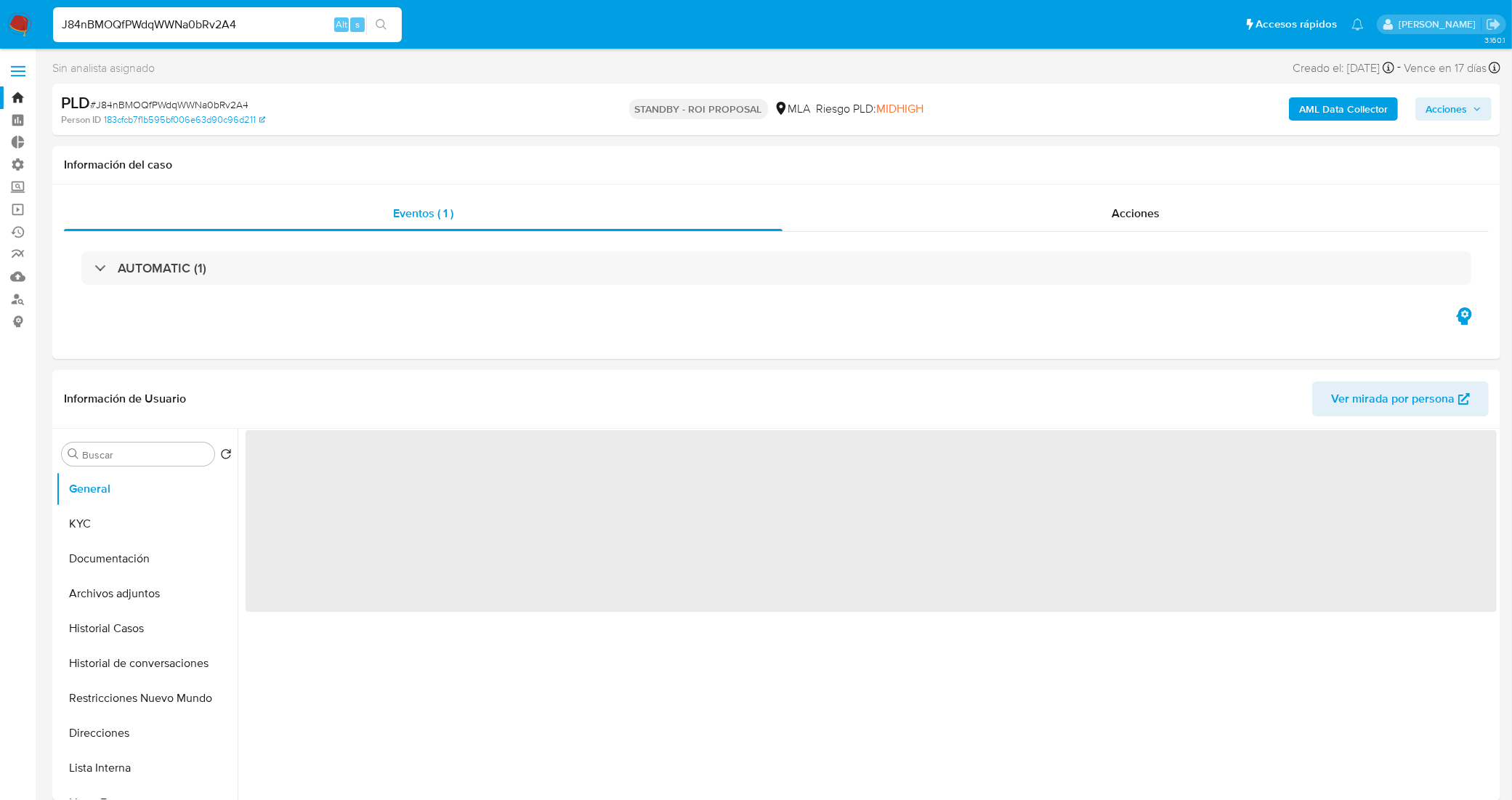
select select "10"
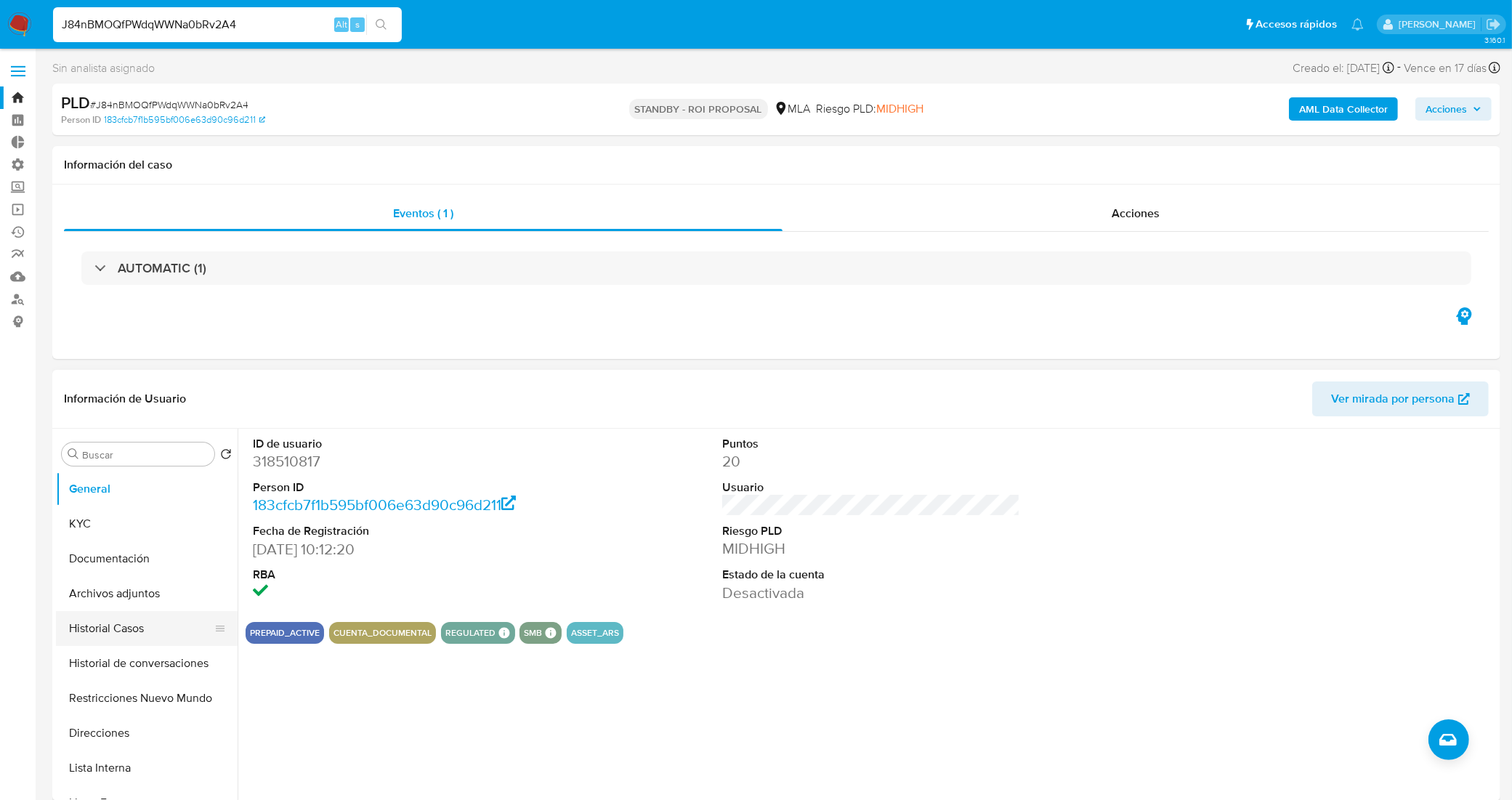
click at [126, 629] on button "Historial Casos" at bounding box center [141, 628] width 170 height 35
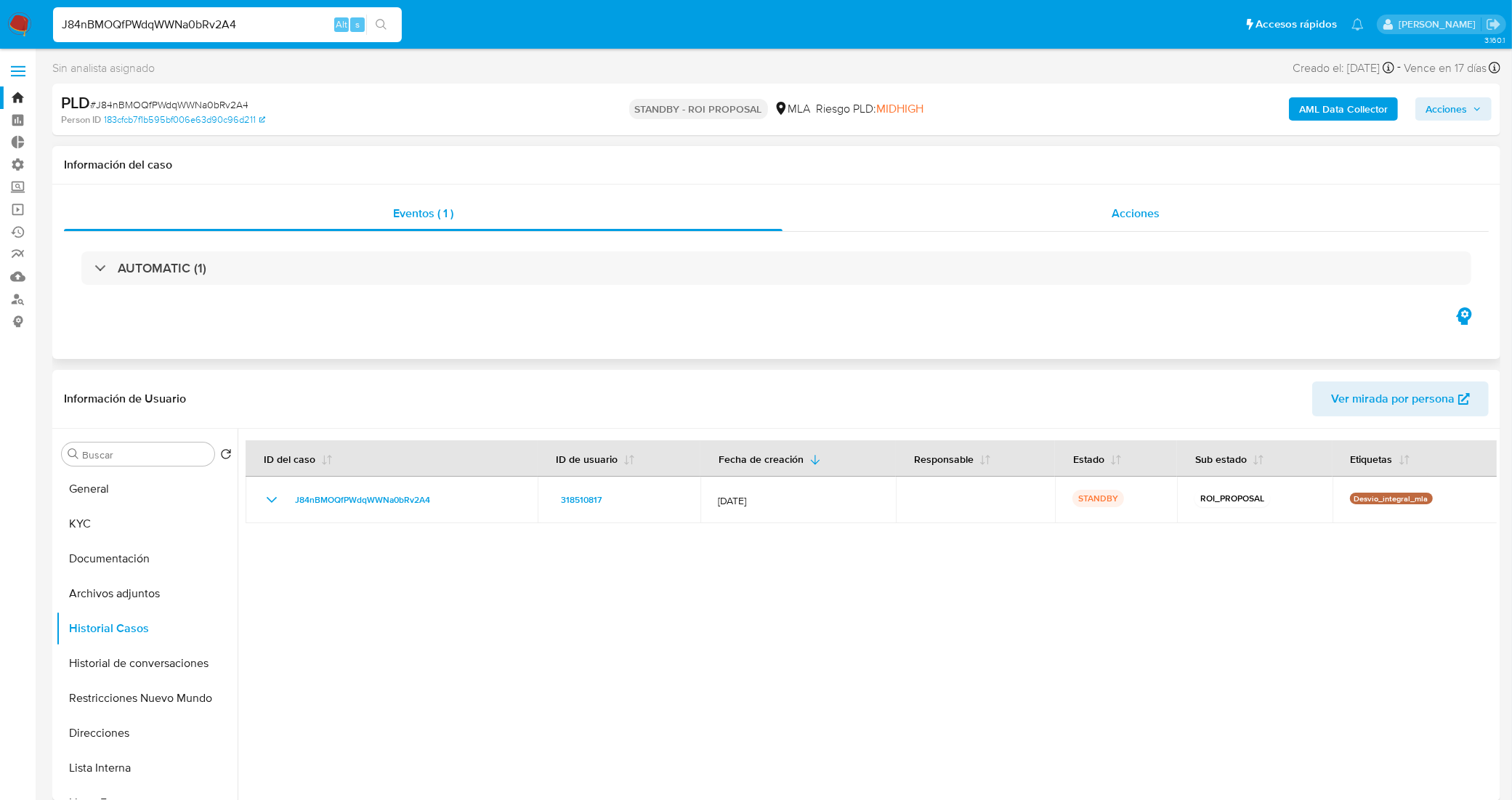
click at [1060, 212] on div "Acciones" at bounding box center [1135, 213] width 706 height 35
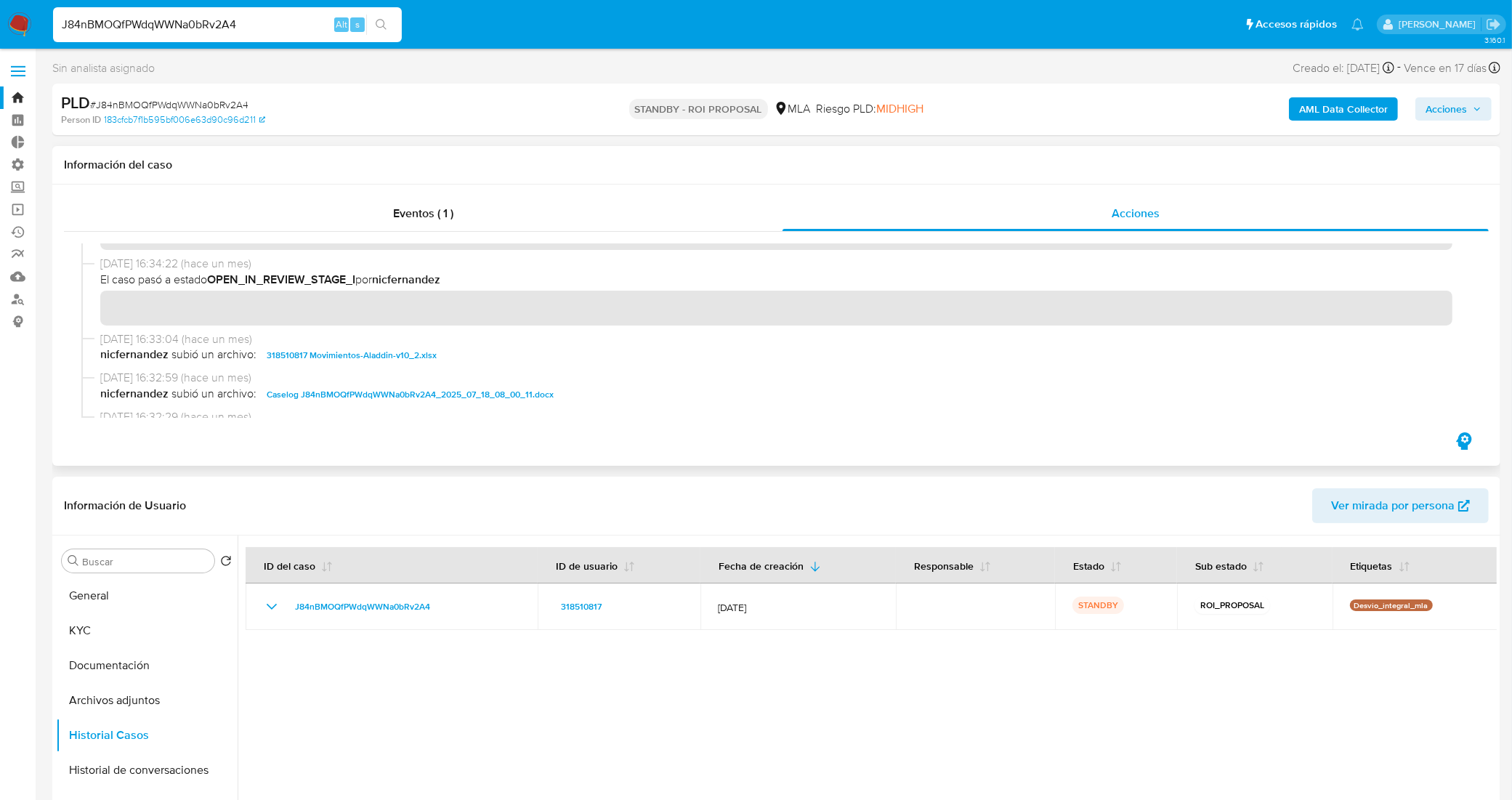
scroll to position [91, 0]
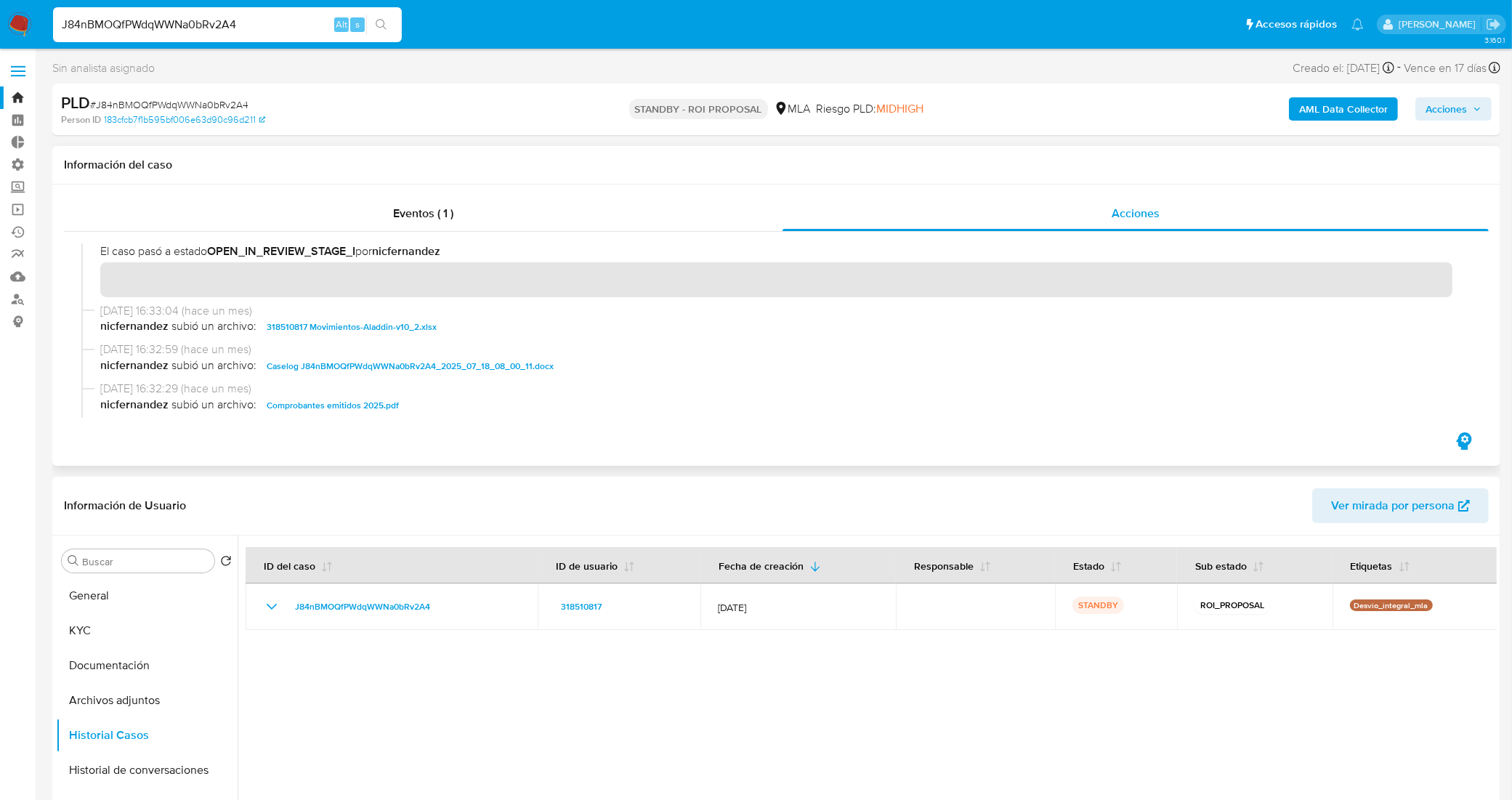
click at [376, 368] on span "Caselog J84nBMOQfPWdqWWNa0bRv2A4_2025_07_18_08_00_11.docx" at bounding box center [410, 366] width 287 height 18
click at [10, 93] on link "Bandeja" at bounding box center [86, 98] width 173 height 23
